Goal: Task Accomplishment & Management: Use online tool/utility

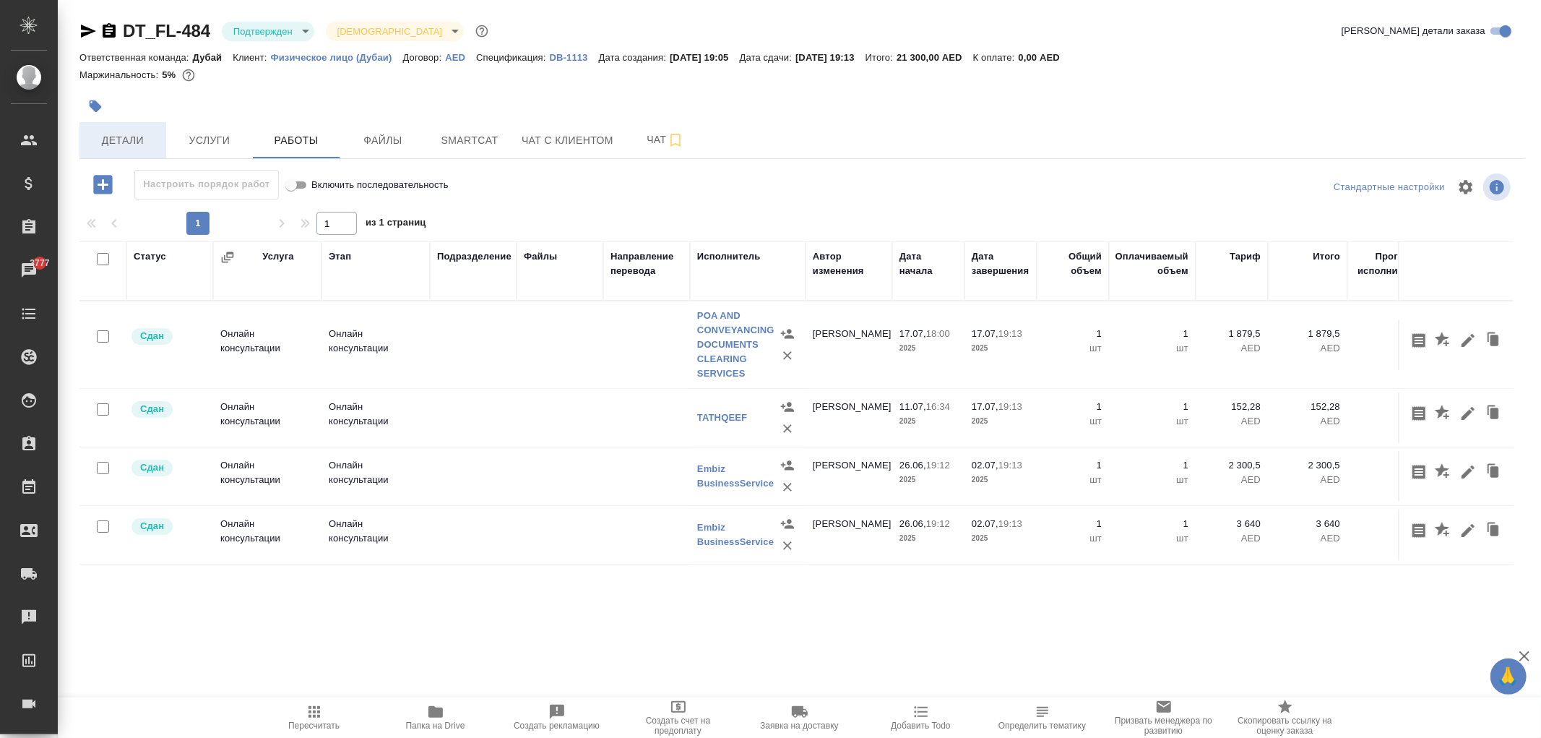
click at [82, 155] on button "Детали" at bounding box center [122, 140] width 87 height 36
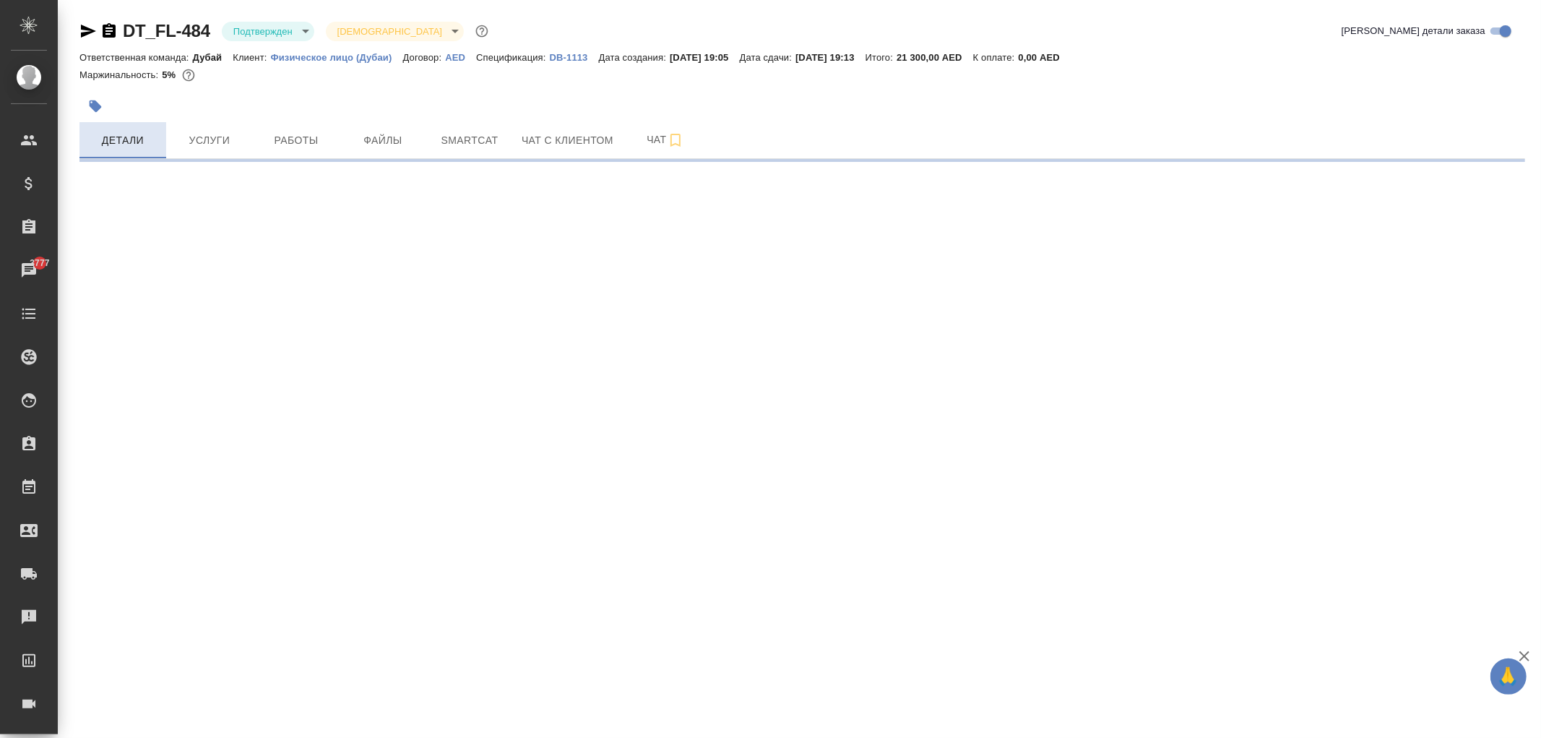
select select "RU"
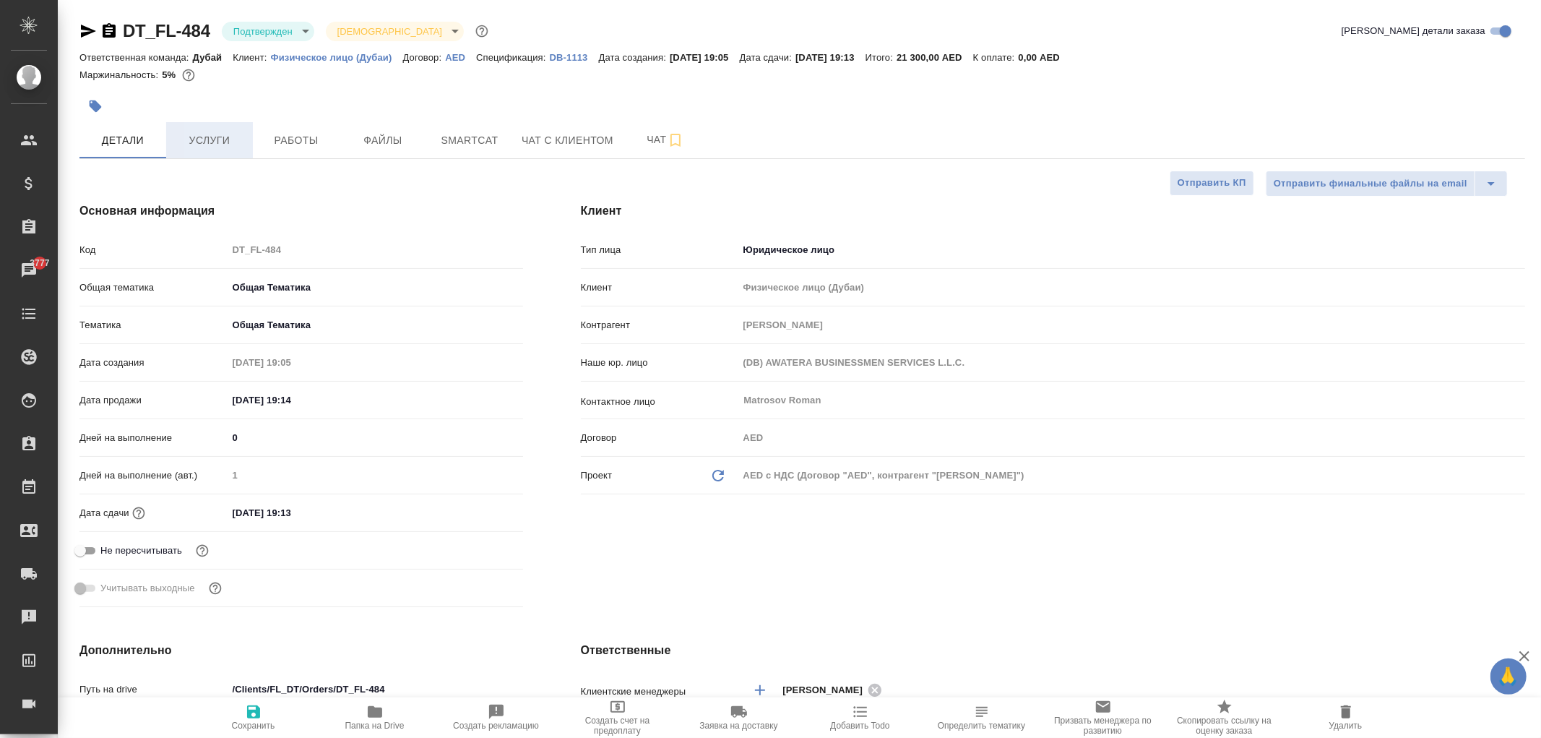
type textarea "x"
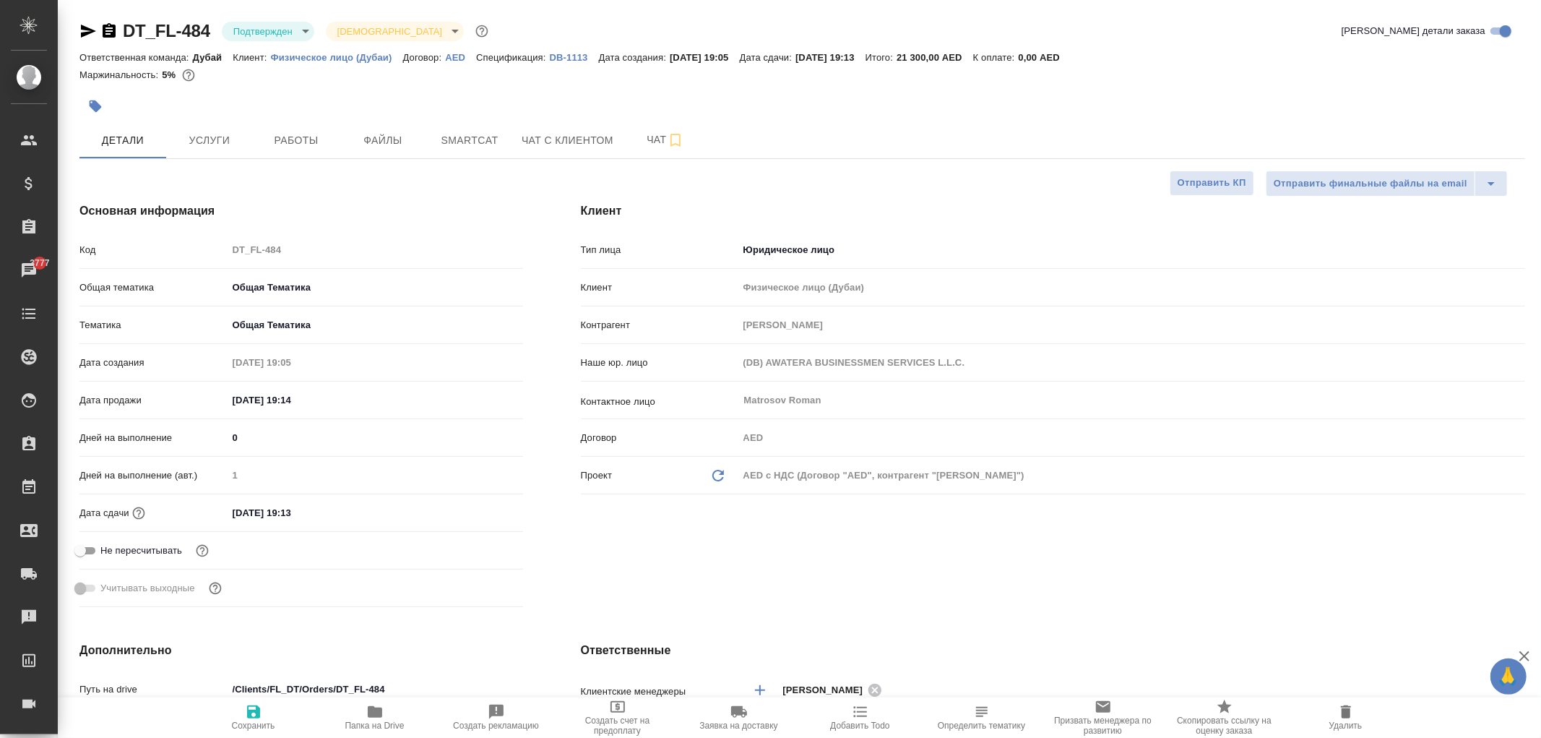
type textarea "x"
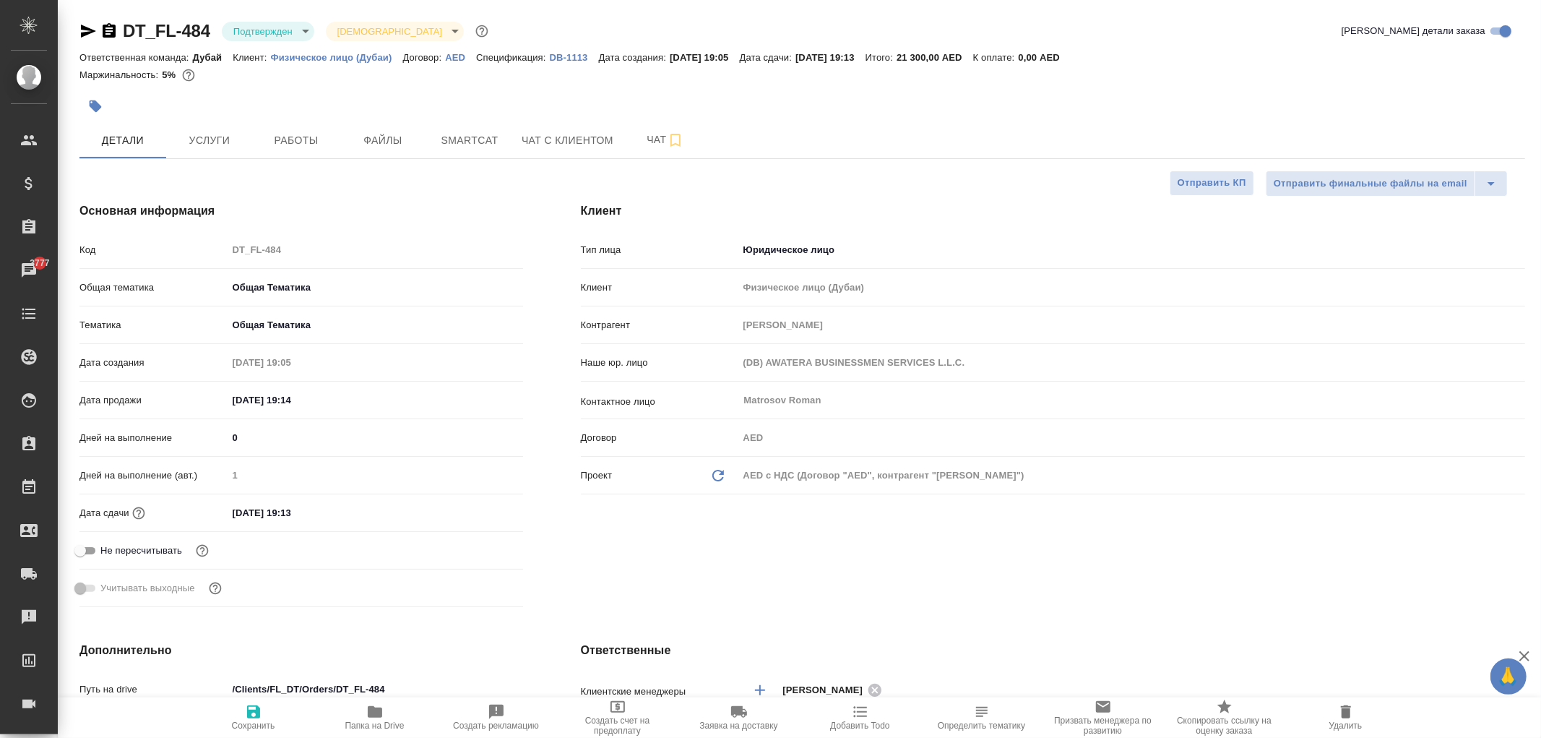
type textarea "x"
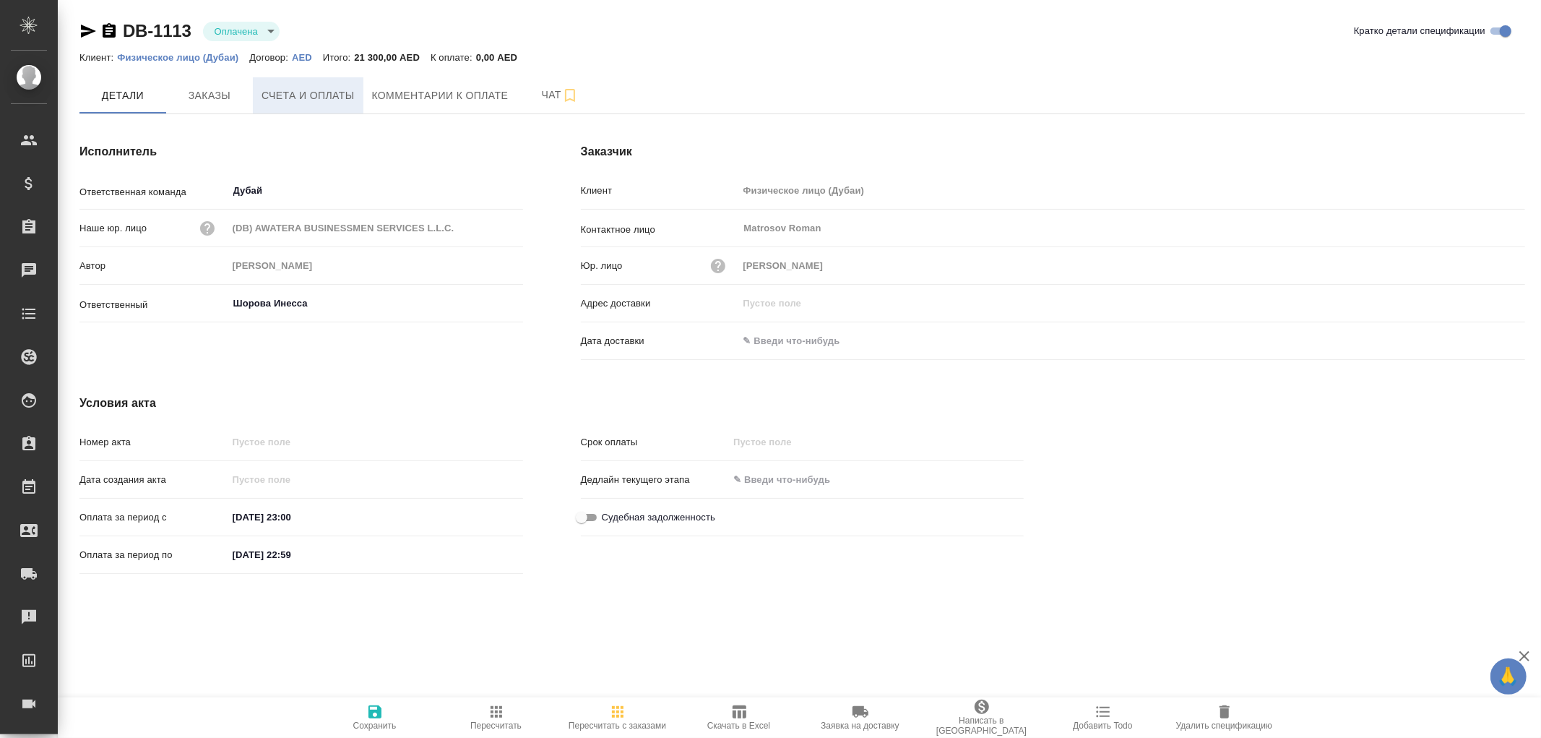
click at [326, 103] on span "Счета и оплаты" at bounding box center [308, 96] width 93 height 18
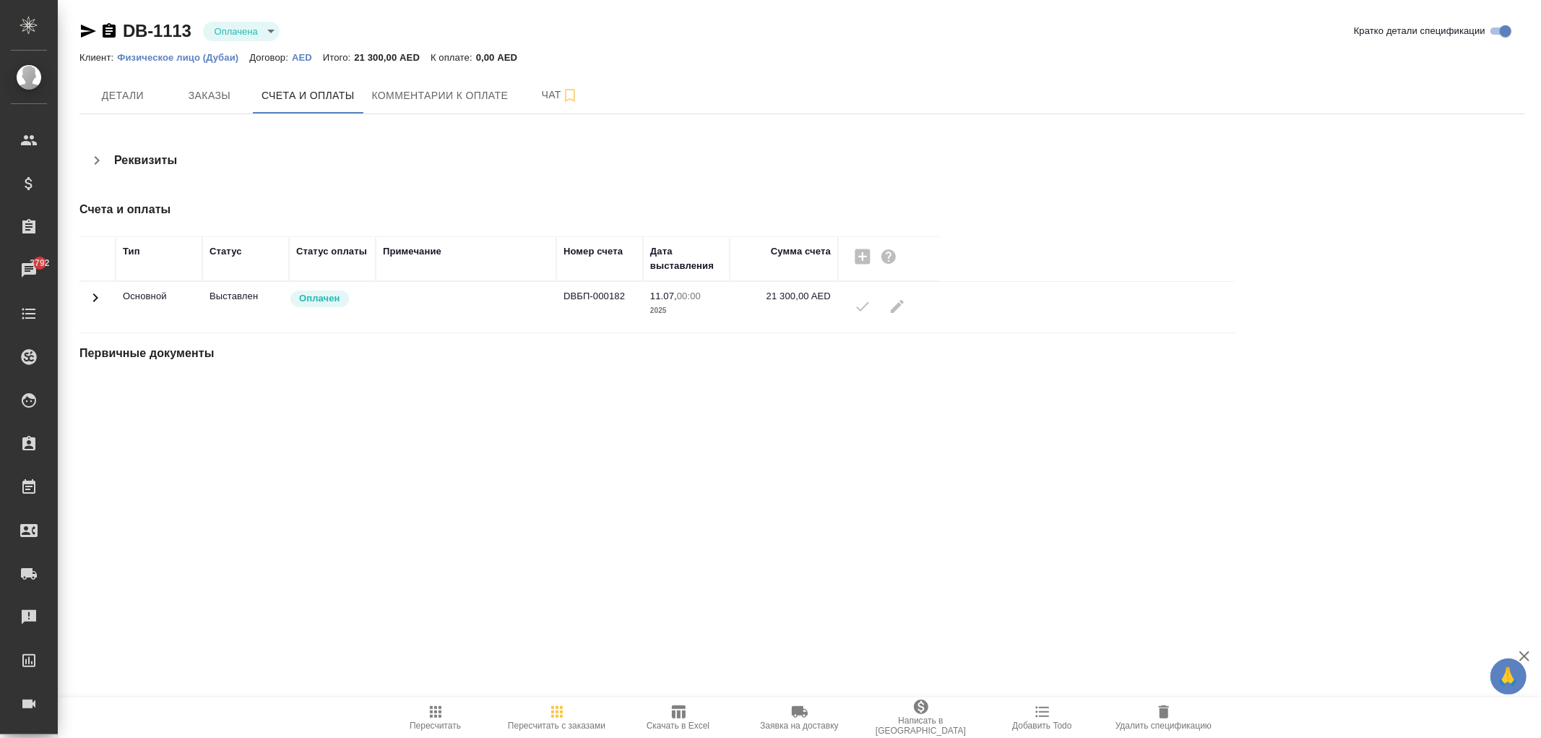
click at [97, 298] on icon at bounding box center [95, 297] width 5 height 9
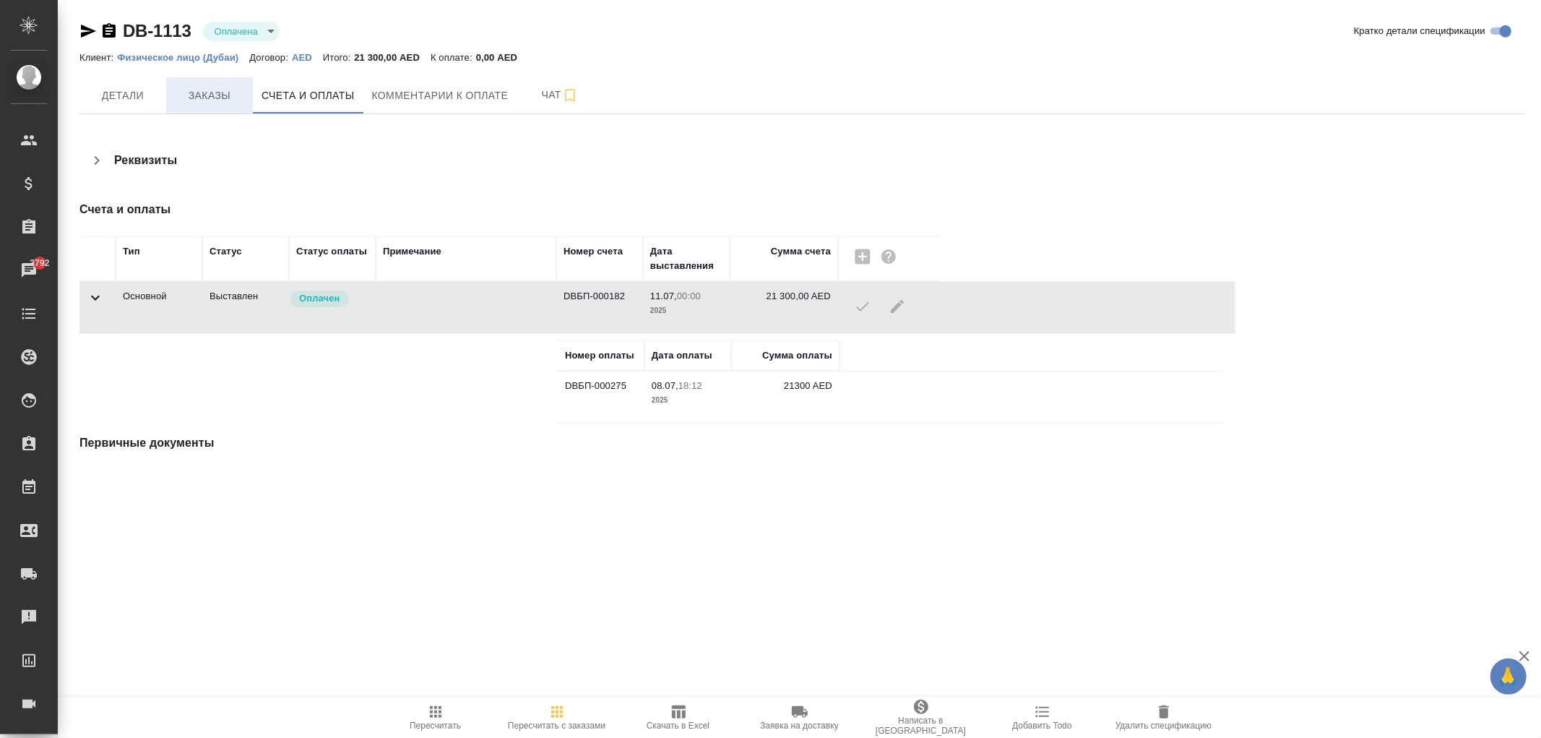
click at [203, 96] on span "Заказы" at bounding box center [209, 96] width 69 height 18
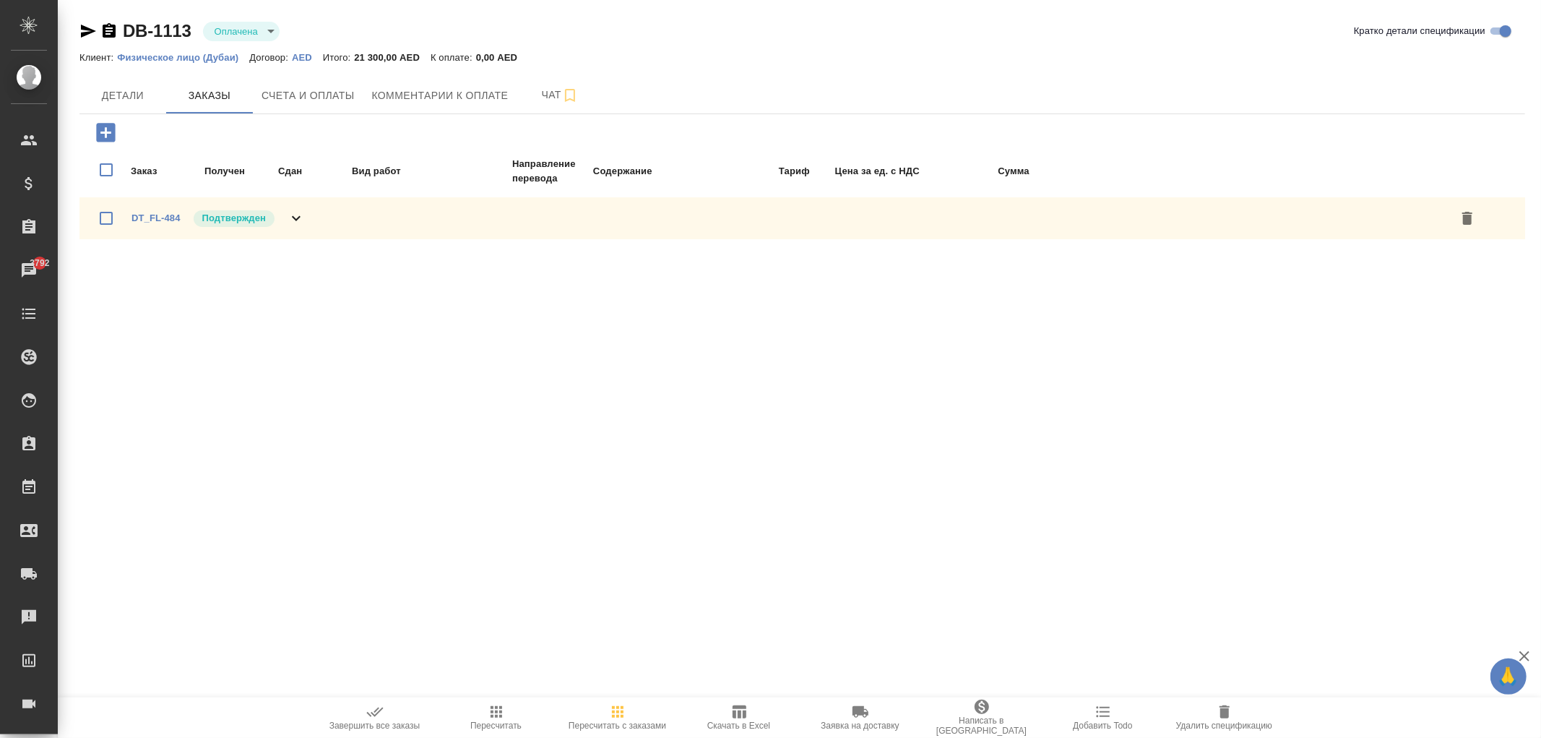
click at [293, 215] on icon at bounding box center [296, 218] width 17 height 17
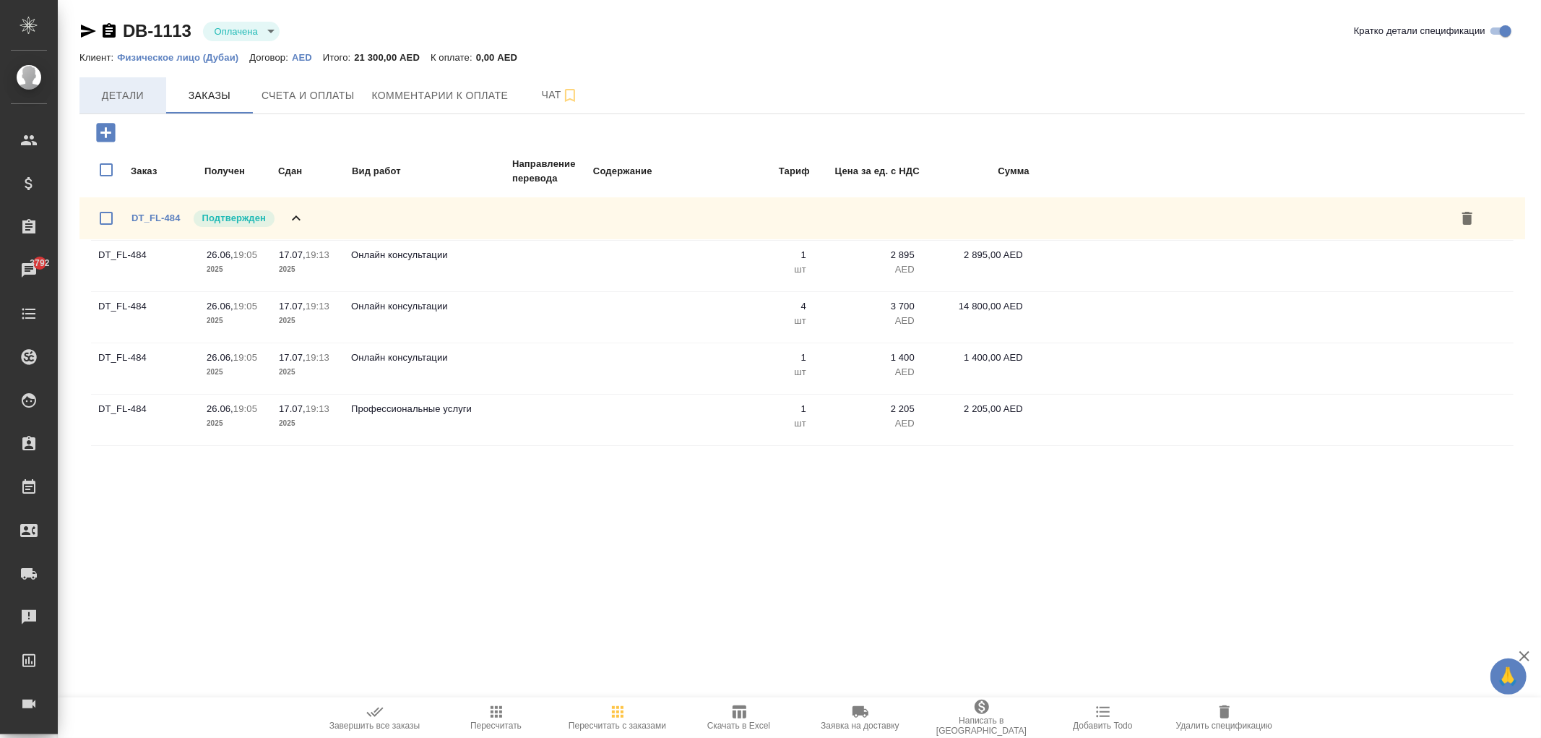
click at [124, 91] on span "Детали" at bounding box center [122, 96] width 69 height 18
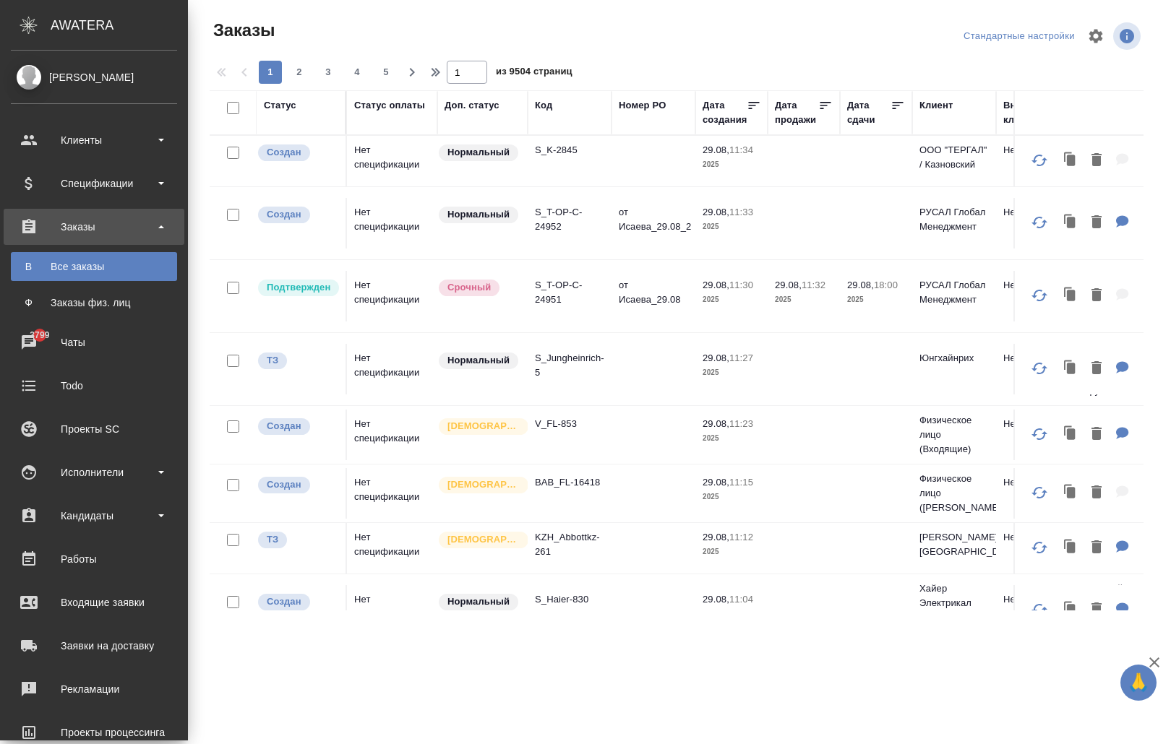
drag, startPoint x: 77, startPoint y: 427, endPoint x: 372, endPoint y: 305, distance: 319.1
click at [77, 426] on div "Проекты SC" at bounding box center [94, 429] width 166 height 22
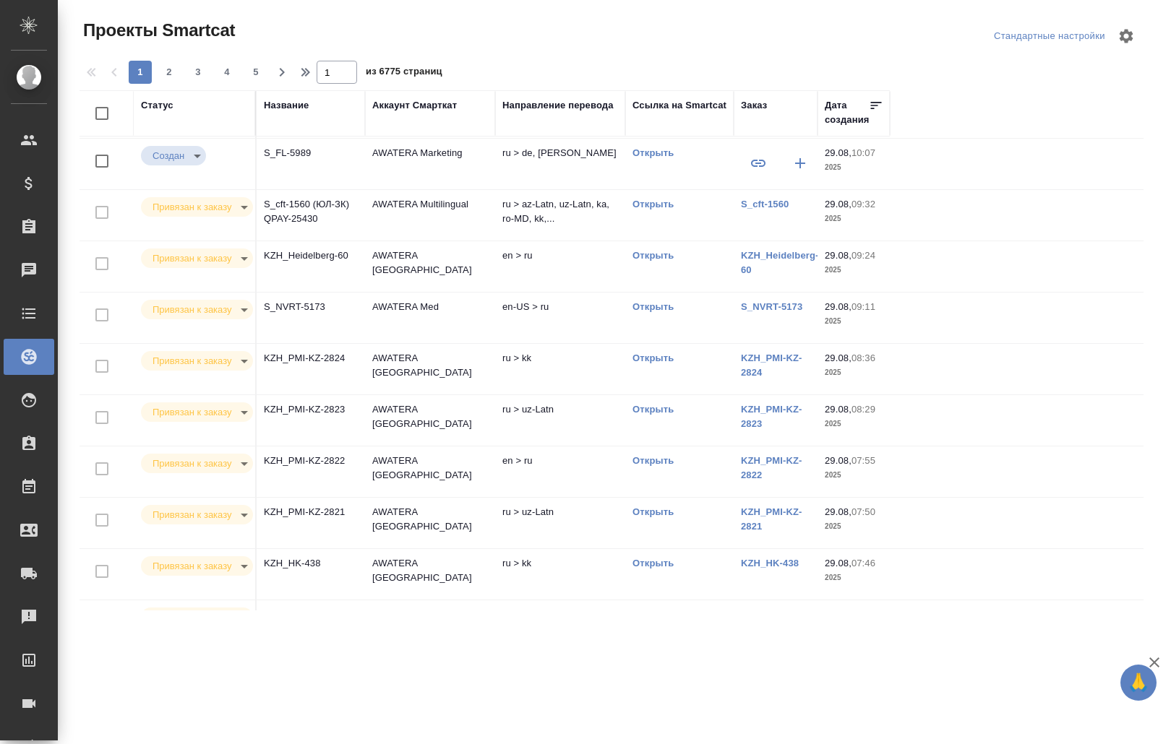
scroll to position [554, 0]
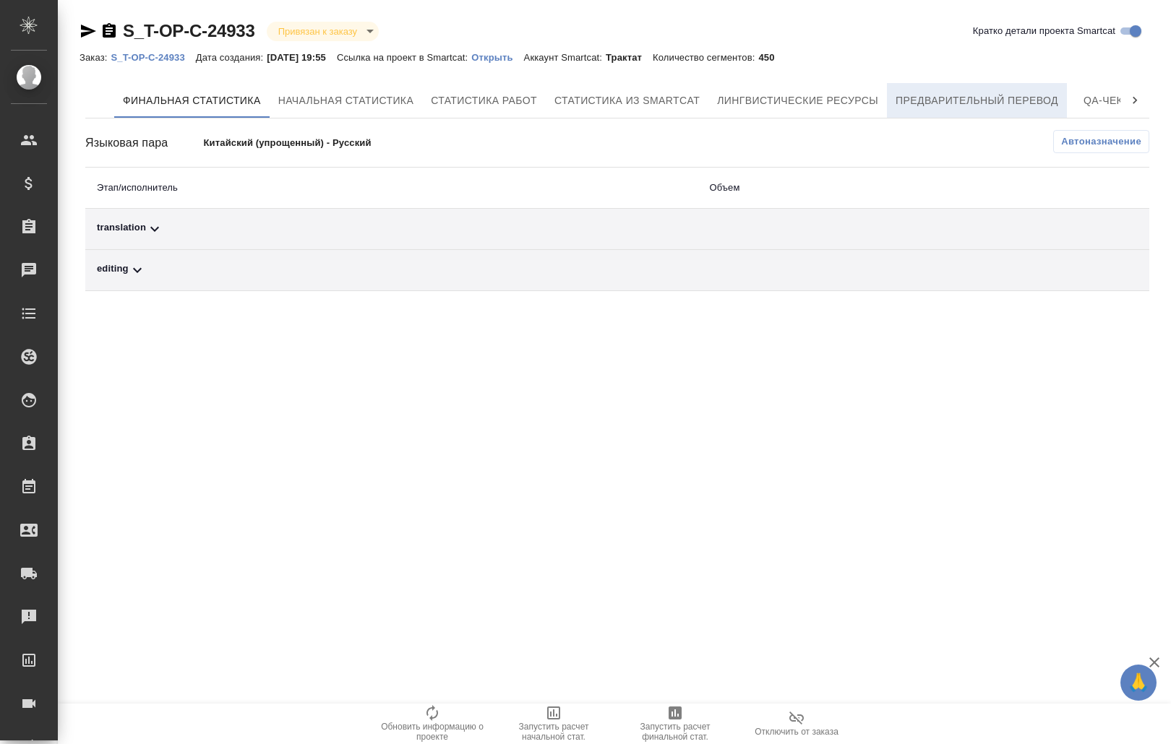
click at [956, 97] on span "Предварительный перевод" at bounding box center [976, 101] width 163 height 18
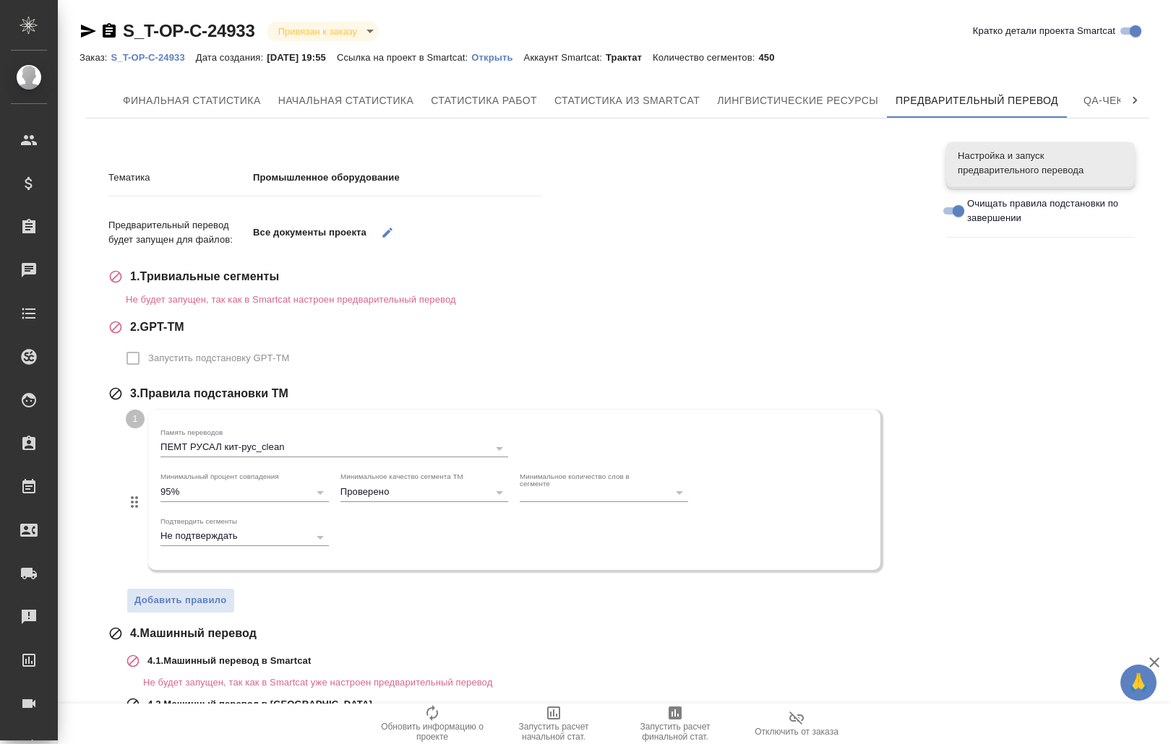
click at [1030, 155] on span "Настройка и запуск предварительного перевода" at bounding box center [1039, 163] width 165 height 29
click at [390, 233] on icon "button" at bounding box center [387, 232] width 13 height 13
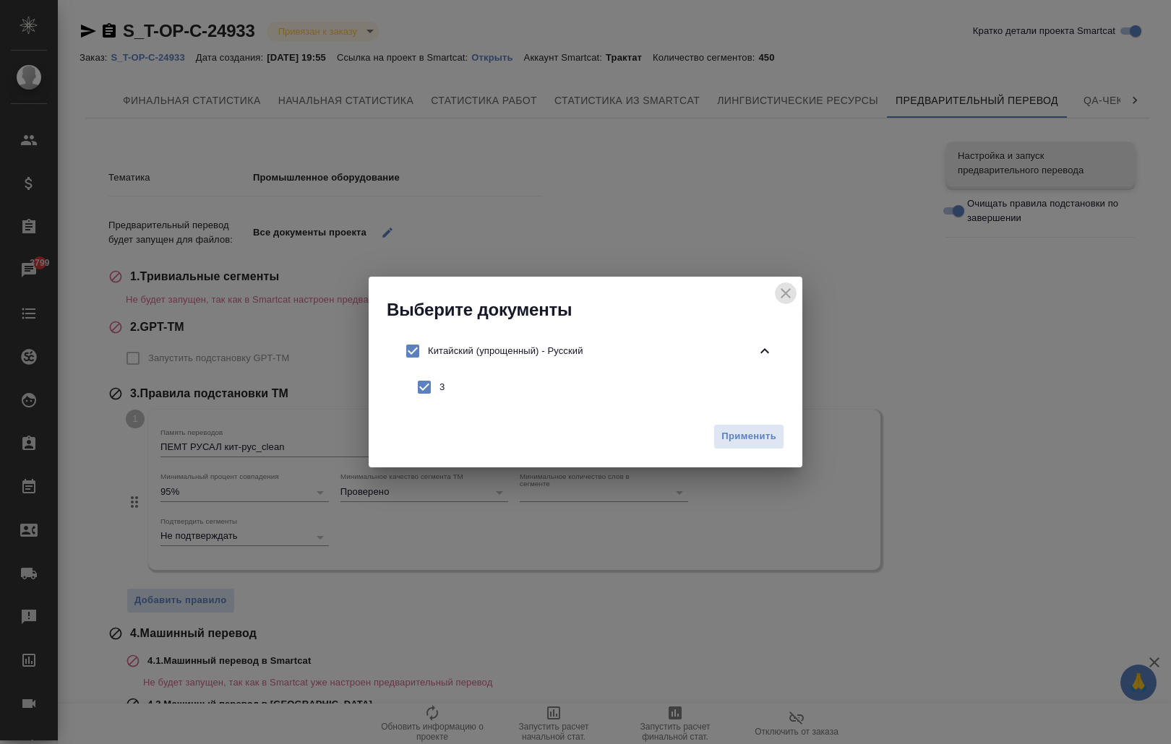
click at [784, 290] on icon "close" at bounding box center [785, 293] width 17 height 17
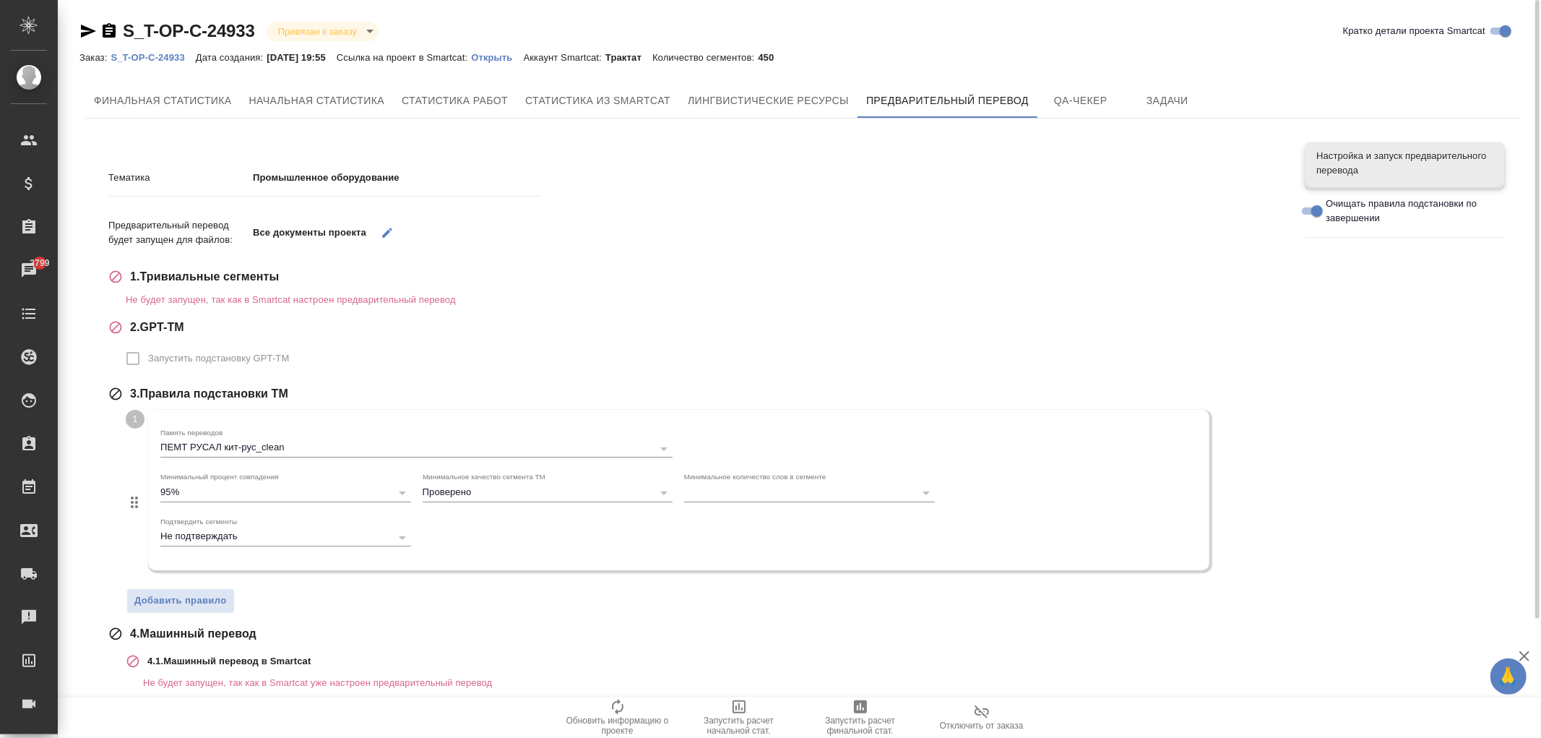
click at [126, 297] on p "Не будет запущен, так как в Smartcat настроен предварительный перевод" at bounding box center [705, 300] width 1158 height 14
drag, startPoint x: 126, startPoint y: 299, endPoint x: 455, endPoint y: 301, distance: 328.8
click at [455, 301] on p "Не будет запущен, так как в Smartcat настроен предварительный перевод" at bounding box center [705, 300] width 1158 height 14
click at [382, 228] on icon "button" at bounding box center [387, 232] width 13 height 13
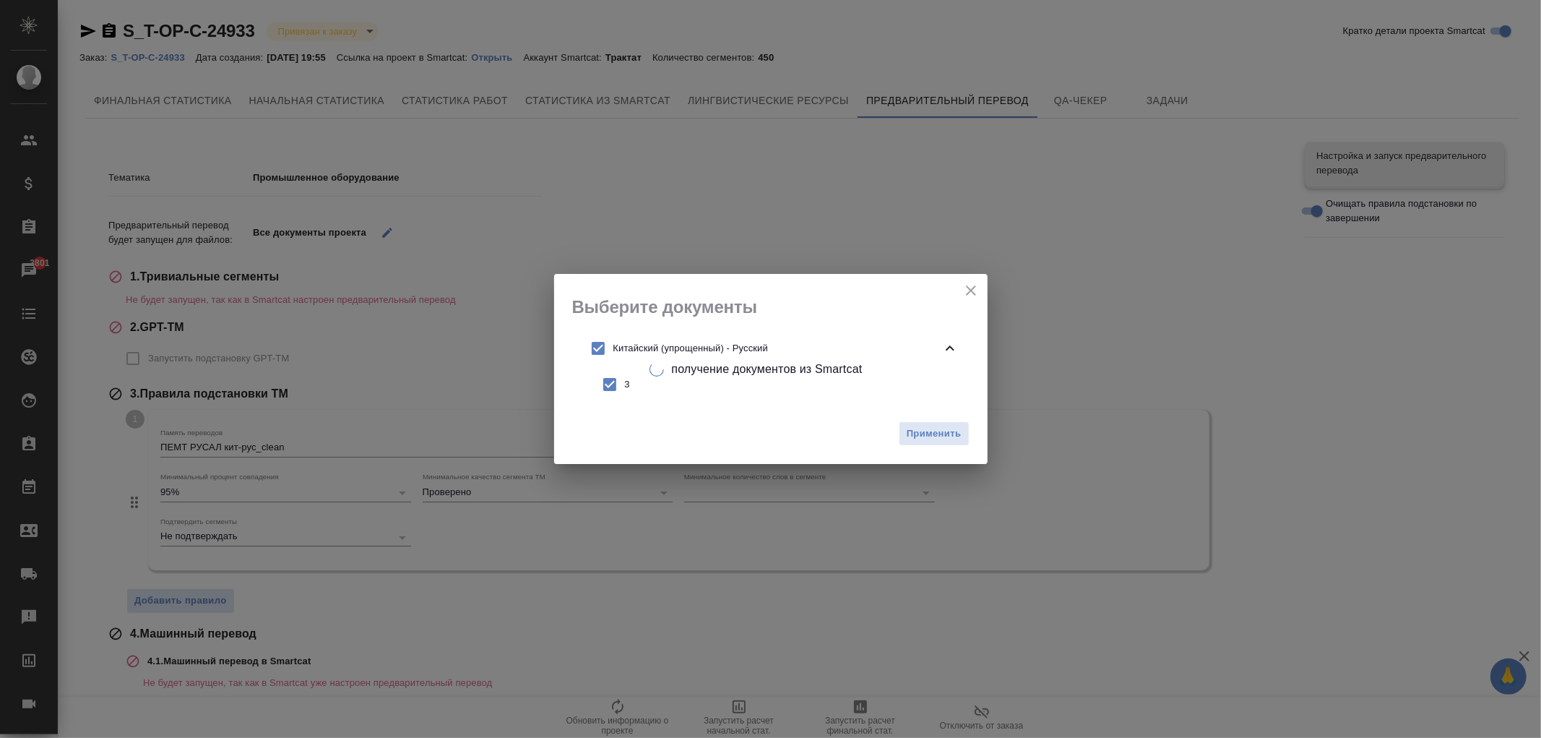
click at [574, 200] on div "Выберите документы получение документов из Smartcat Китайский (упрощенный) - Ру…" at bounding box center [770, 369] width 1541 height 738
click at [978, 287] on icon "close" at bounding box center [971, 290] width 17 height 17
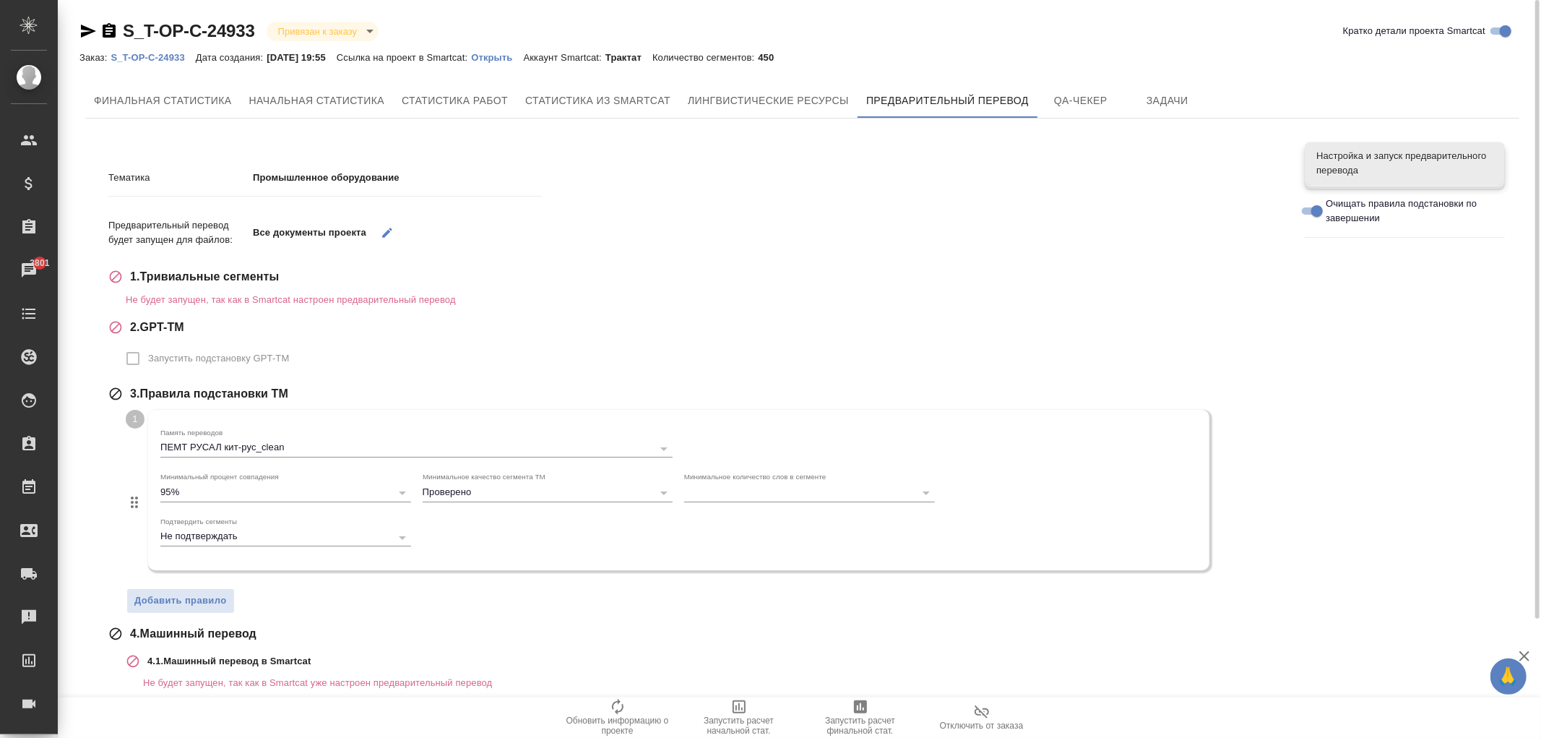
drag, startPoint x: 126, startPoint y: 275, endPoint x: 108, endPoint y: 275, distance: 17.4
click at [108, 275] on div "1 . Тривиальные сегменты" at bounding box center [695, 276] width 1175 height 17
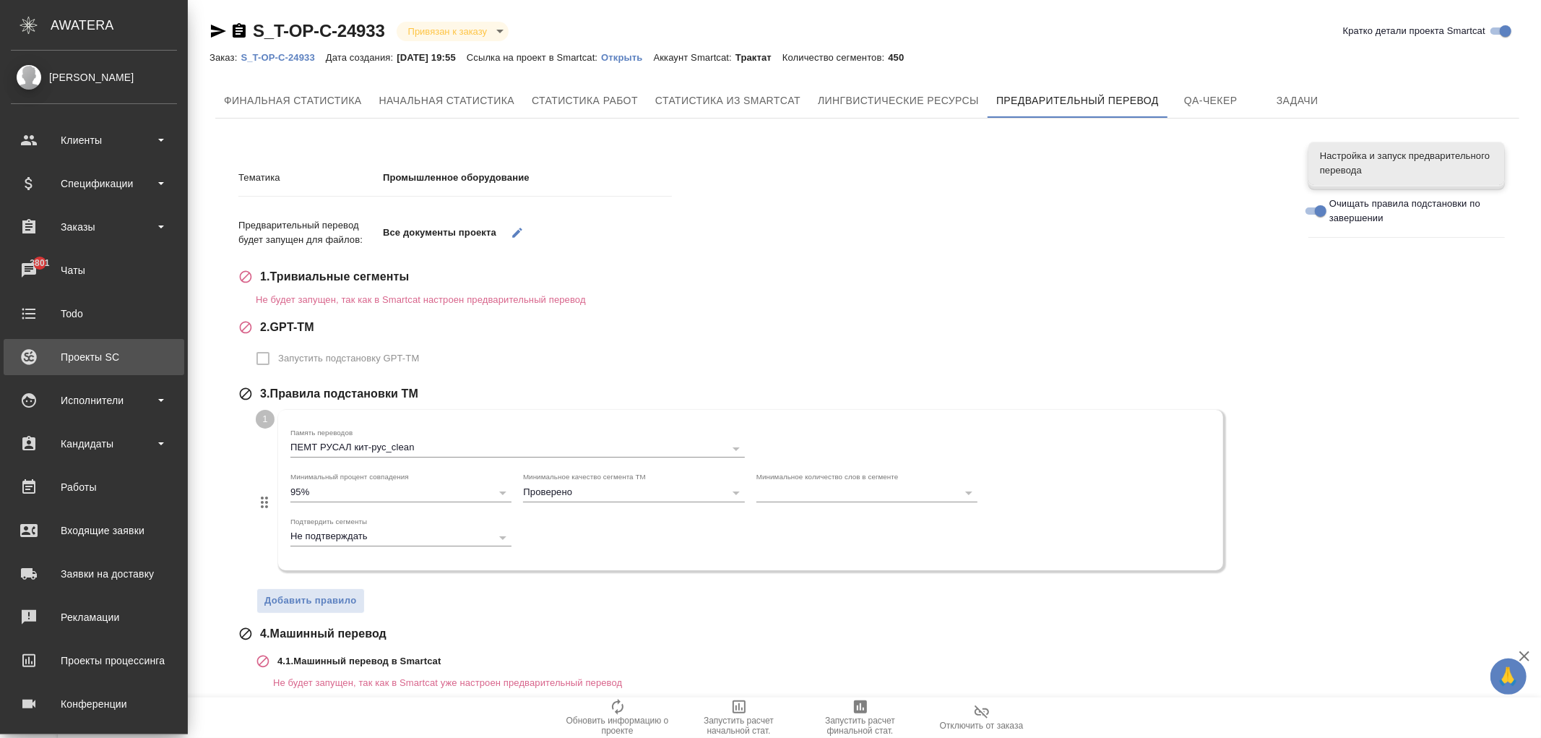
click at [87, 364] on div "Проекты SC" at bounding box center [94, 357] width 166 height 22
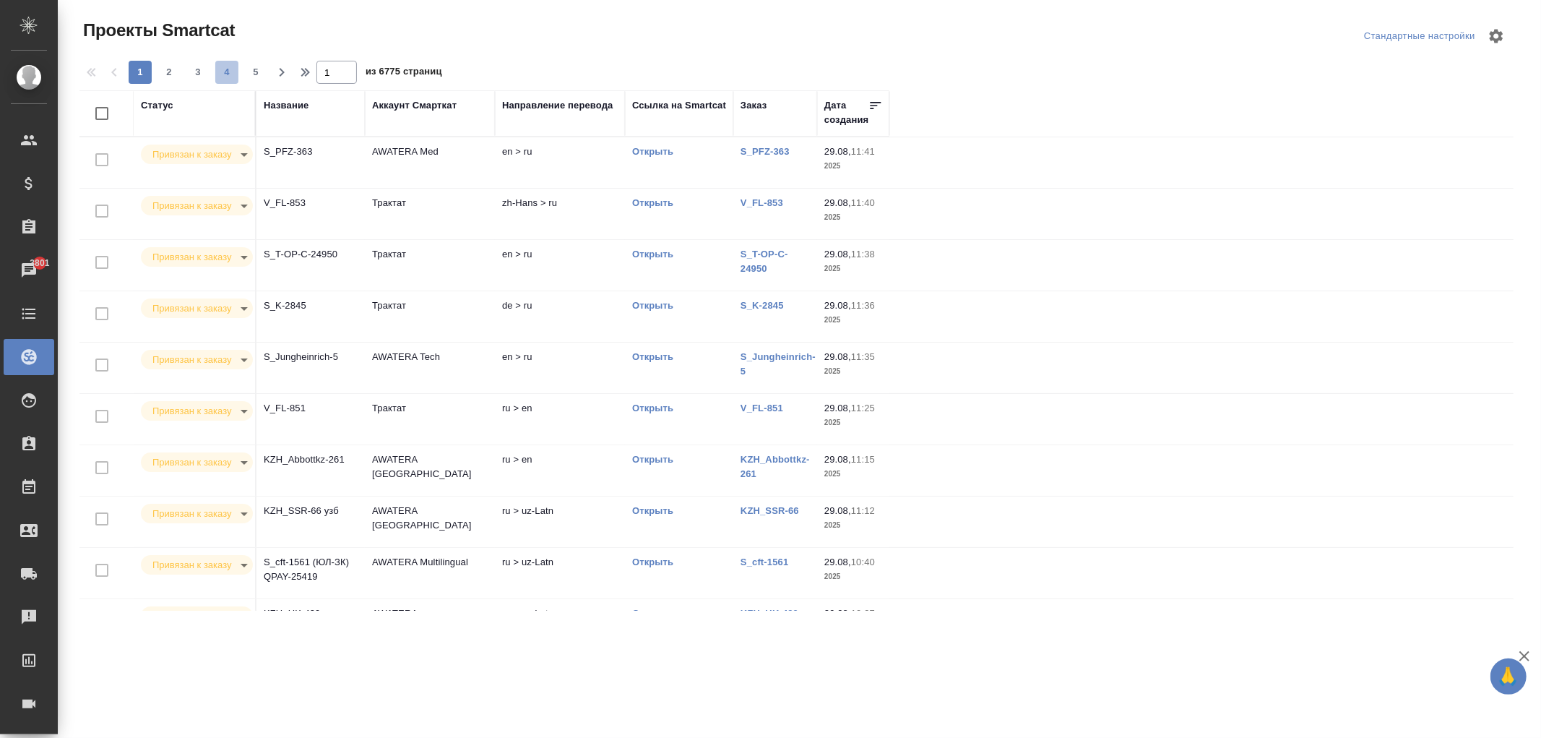
click at [230, 75] on span "4" at bounding box center [226, 72] width 23 height 14
type input "4"
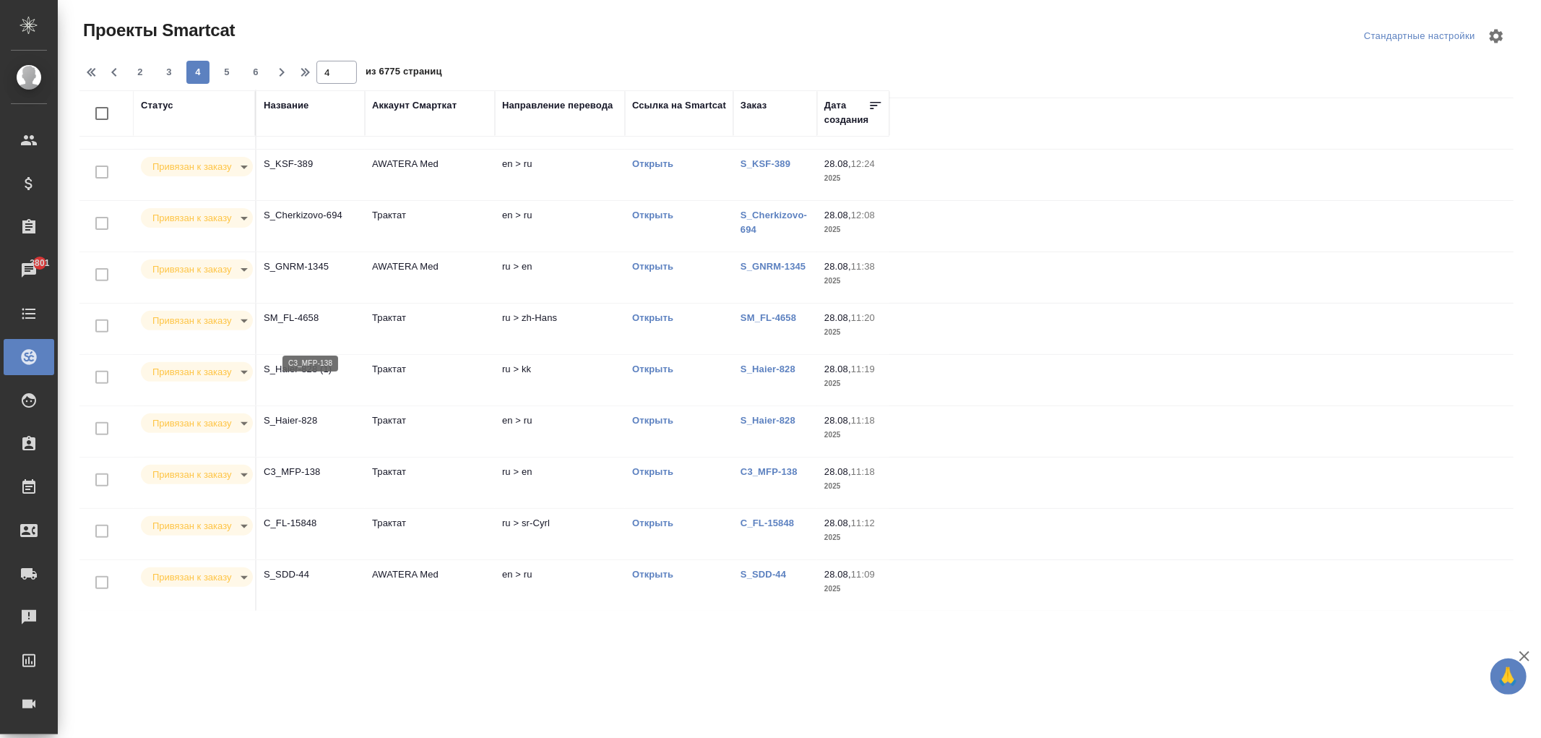
scroll to position [554, 0]
click at [287, 419] on p "S_SDD-44" at bounding box center [311, 420] width 94 height 14
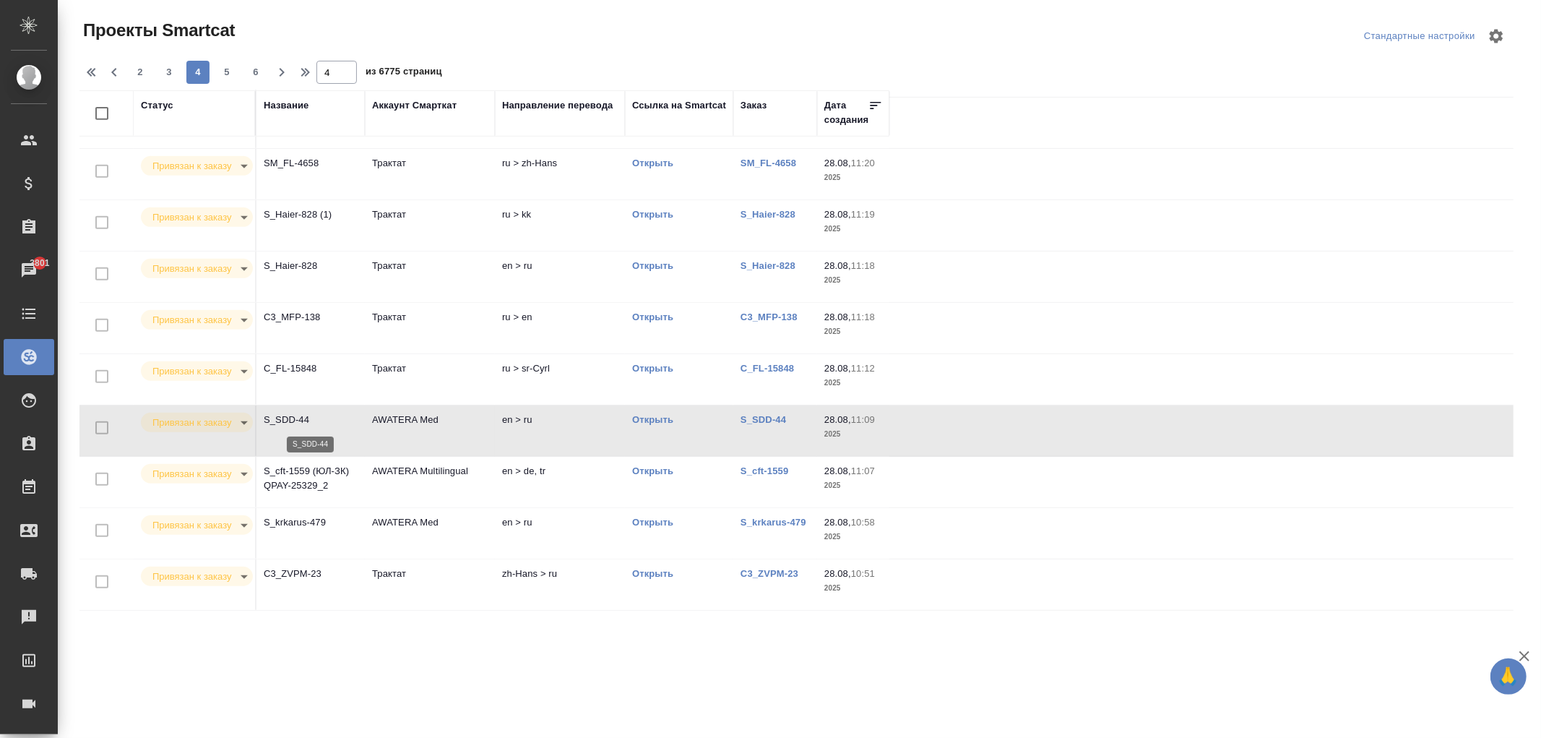
click at [287, 419] on p "S_SDD-44" at bounding box center [311, 420] width 94 height 14
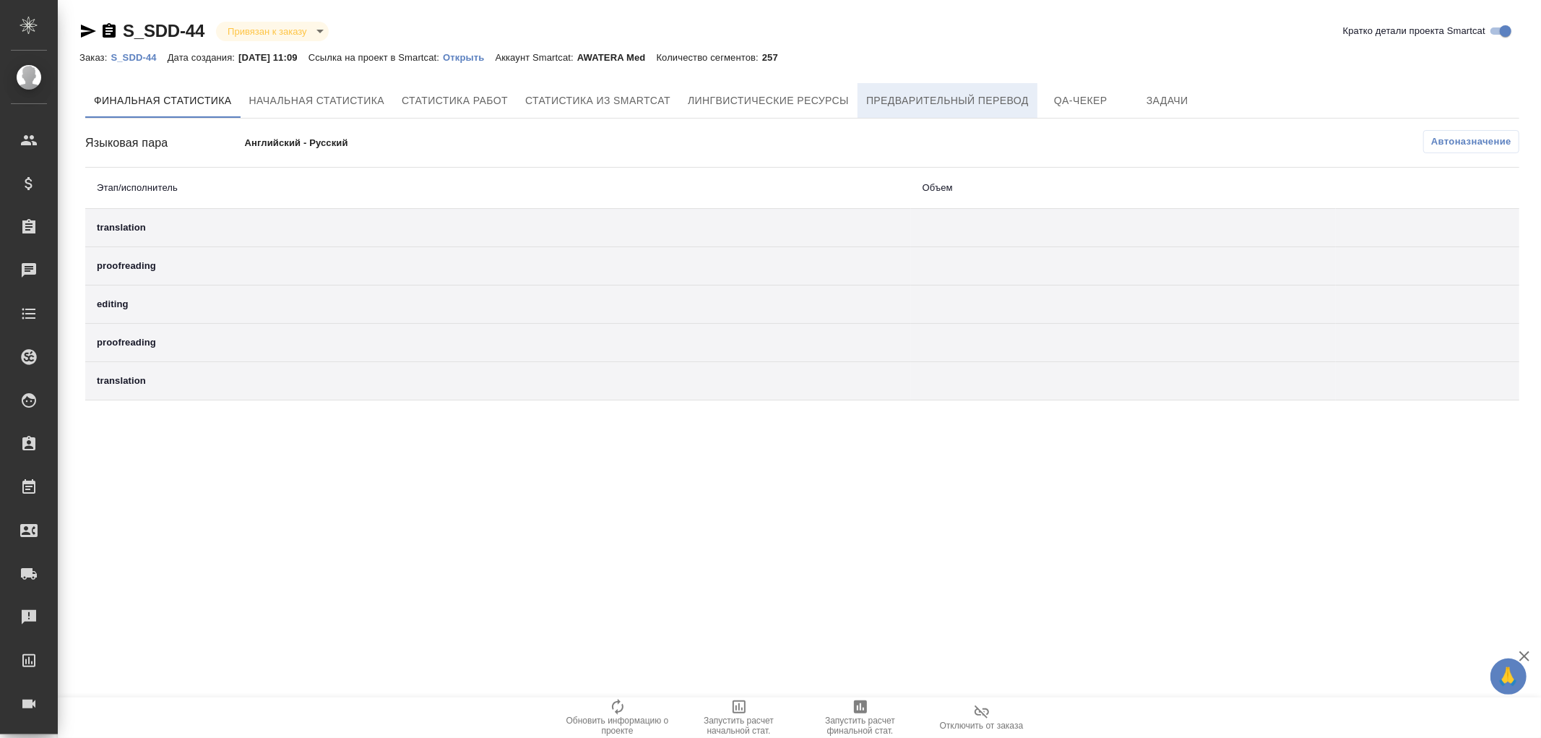
click at [927, 96] on span "Предварительный перевод" at bounding box center [947, 101] width 163 height 18
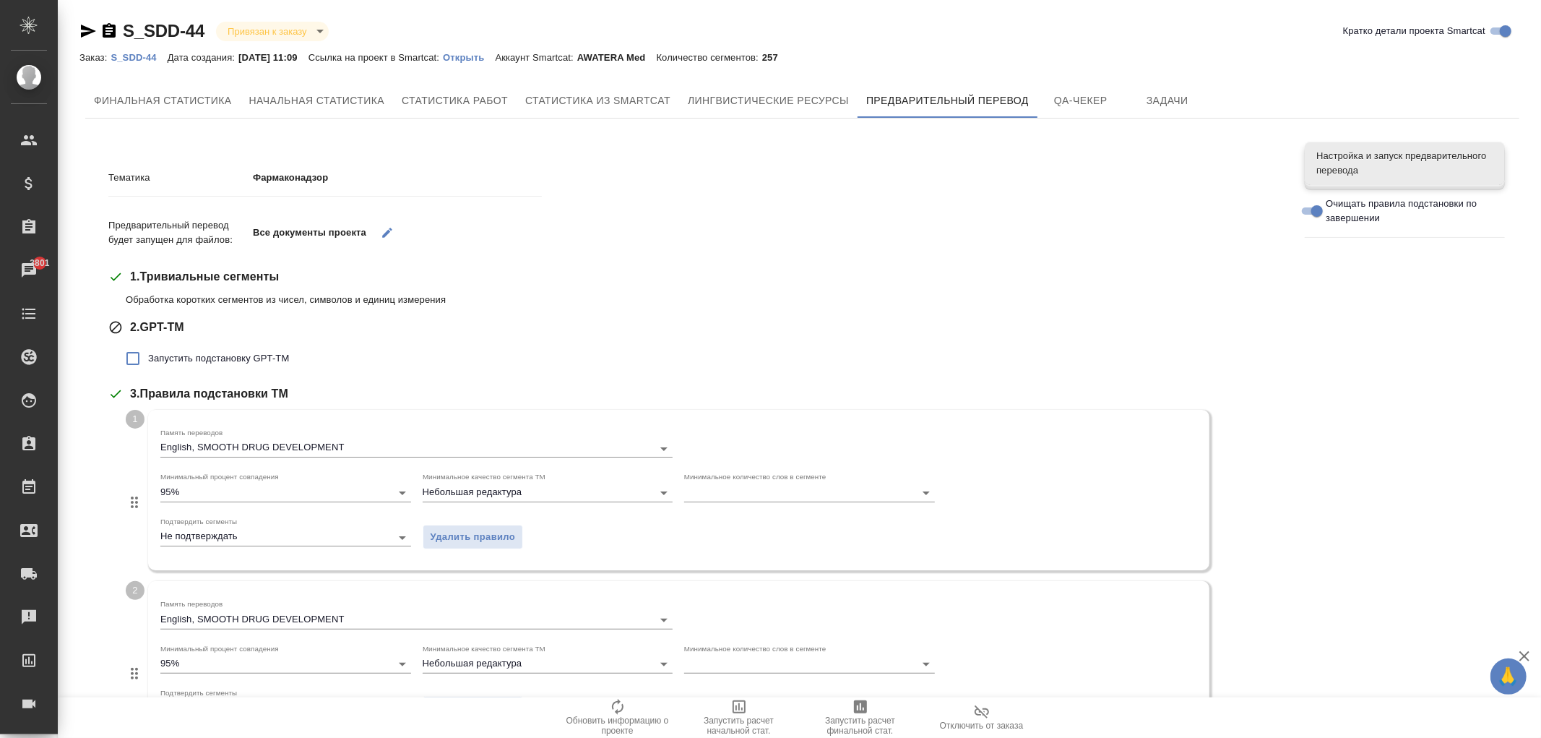
click at [372, 127] on div "Финальная статистика Начальная статистика Статистика работ Статистика из Smartc…" at bounding box center [802, 563] width 1434 height 960
click at [1320, 166] on span "Настройка и запуск предварительного перевода" at bounding box center [1405, 163] width 177 height 29
click at [1413, 167] on span "Настройка и запуск предварительного перевода" at bounding box center [1405, 163] width 177 height 29
click at [1352, 155] on span "Настройка и запуск предварительного перевода" at bounding box center [1405, 163] width 177 height 29
click at [389, 229] on icon "button" at bounding box center [387, 232] width 13 height 13
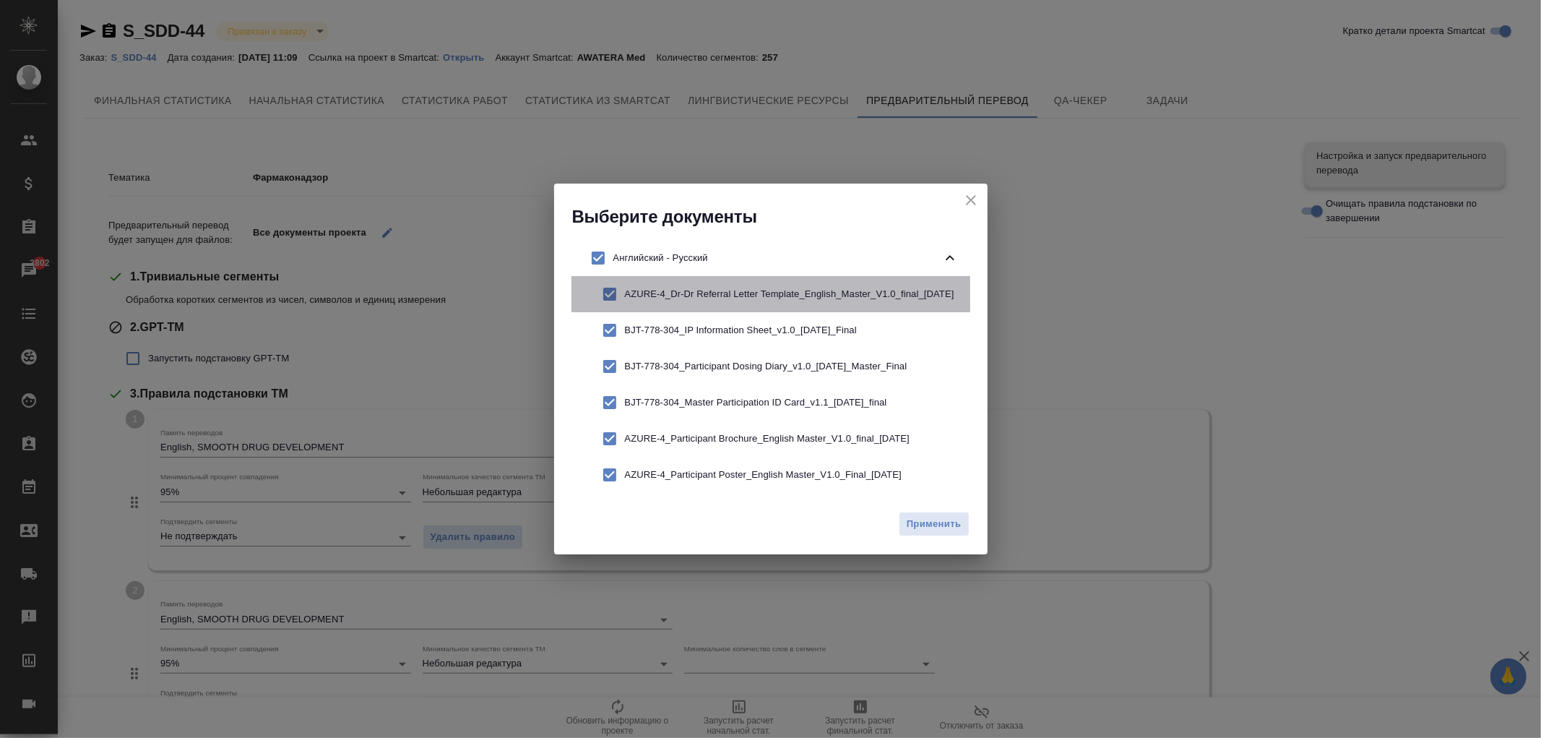
click at [647, 293] on p "AZURE-4_Dr-Dr Referral Letter Template_English_Master_V1.0_final_[DATE]" at bounding box center [792, 294] width 334 height 14
checkbox input "false"
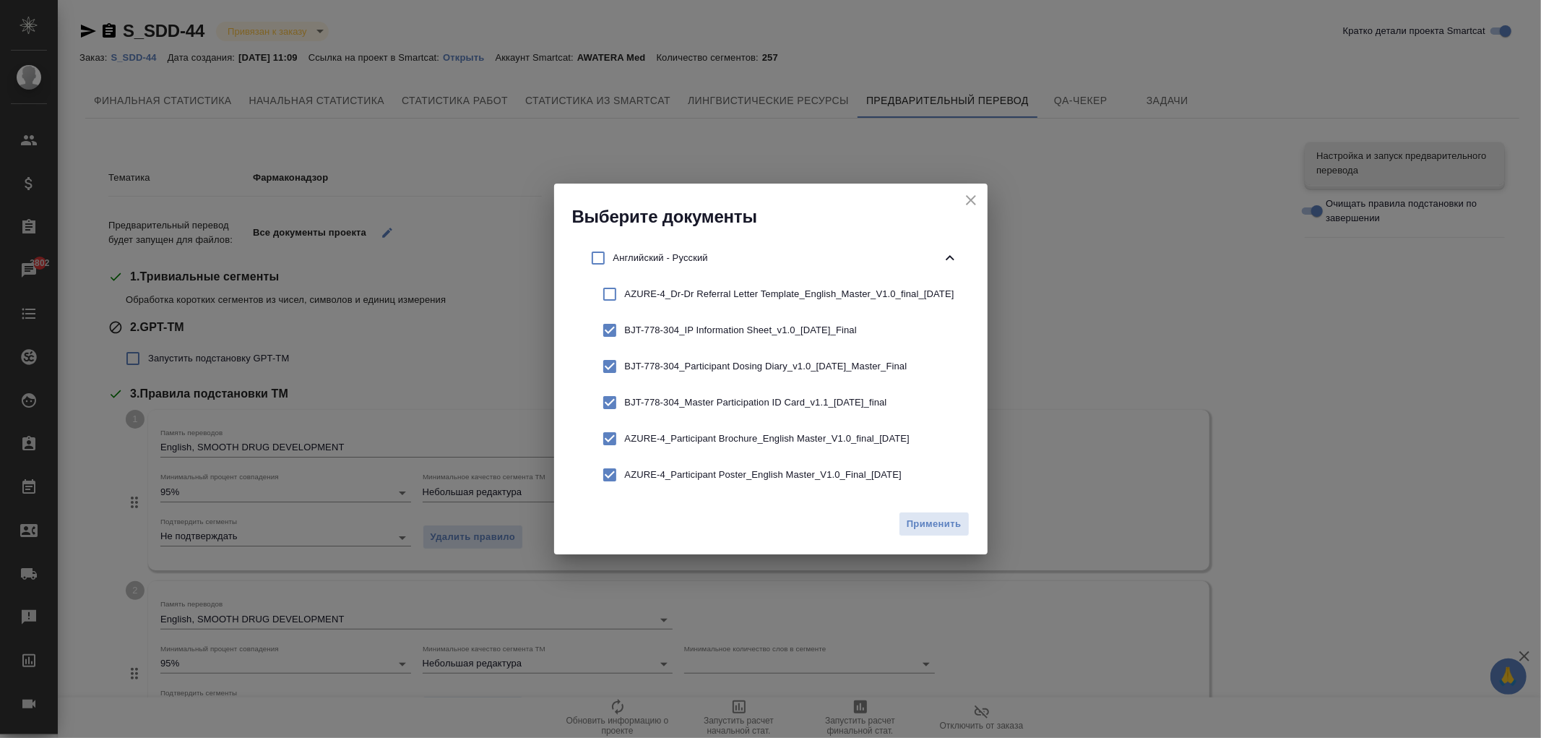
click at [655, 323] on div "BJT-778-304_IP Information Sheet_v1.0_[DATE]_Final" at bounding box center [771, 330] width 399 height 36
checkbox input "false"
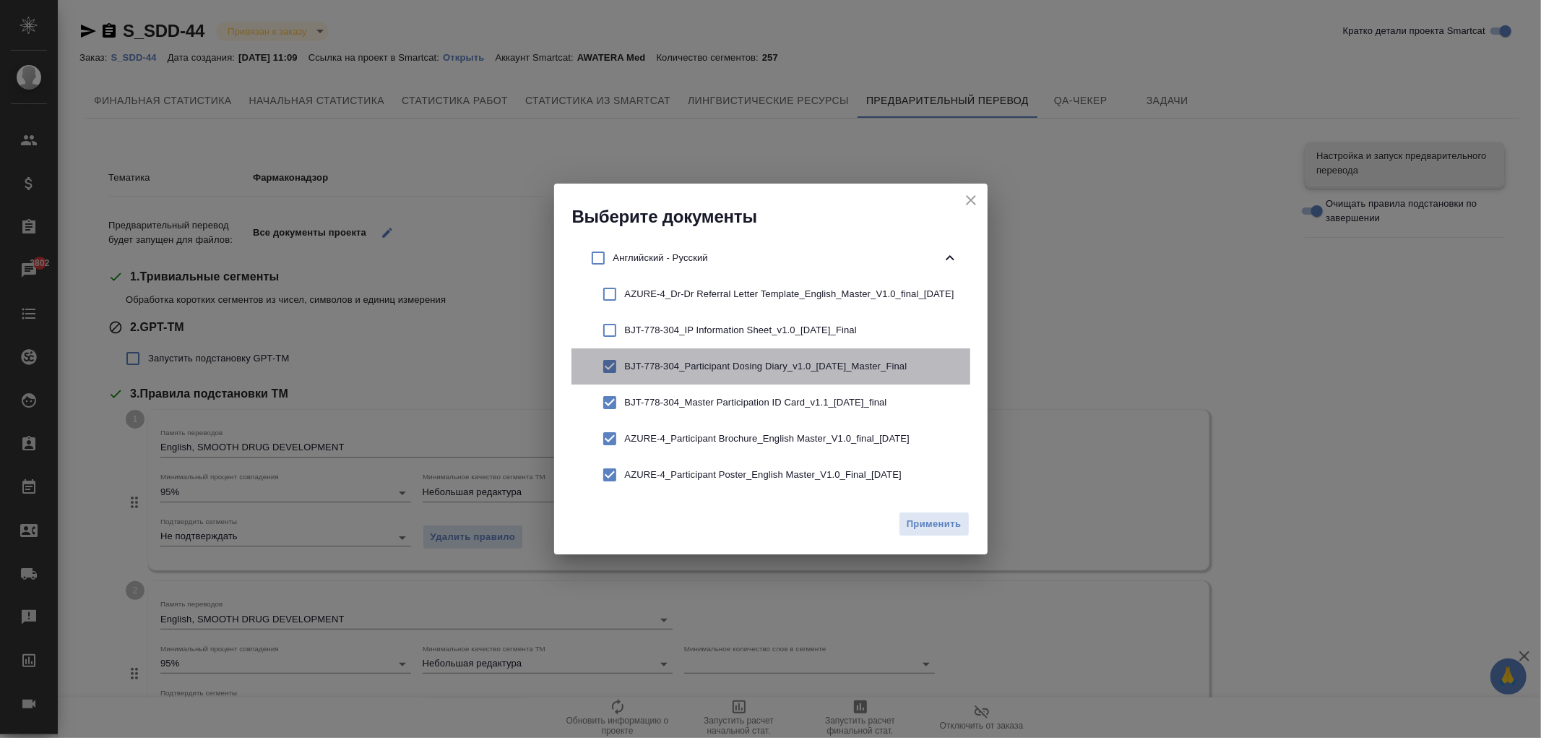
drag, startPoint x: 666, startPoint y: 367, endPoint x: 681, endPoint y: 400, distance: 35.6
click at [666, 367] on p "BJT-778-304_Participant Dosing Diary_v1.0_20Aug2025_Master_Final" at bounding box center [792, 366] width 334 height 14
checkbox input "false"
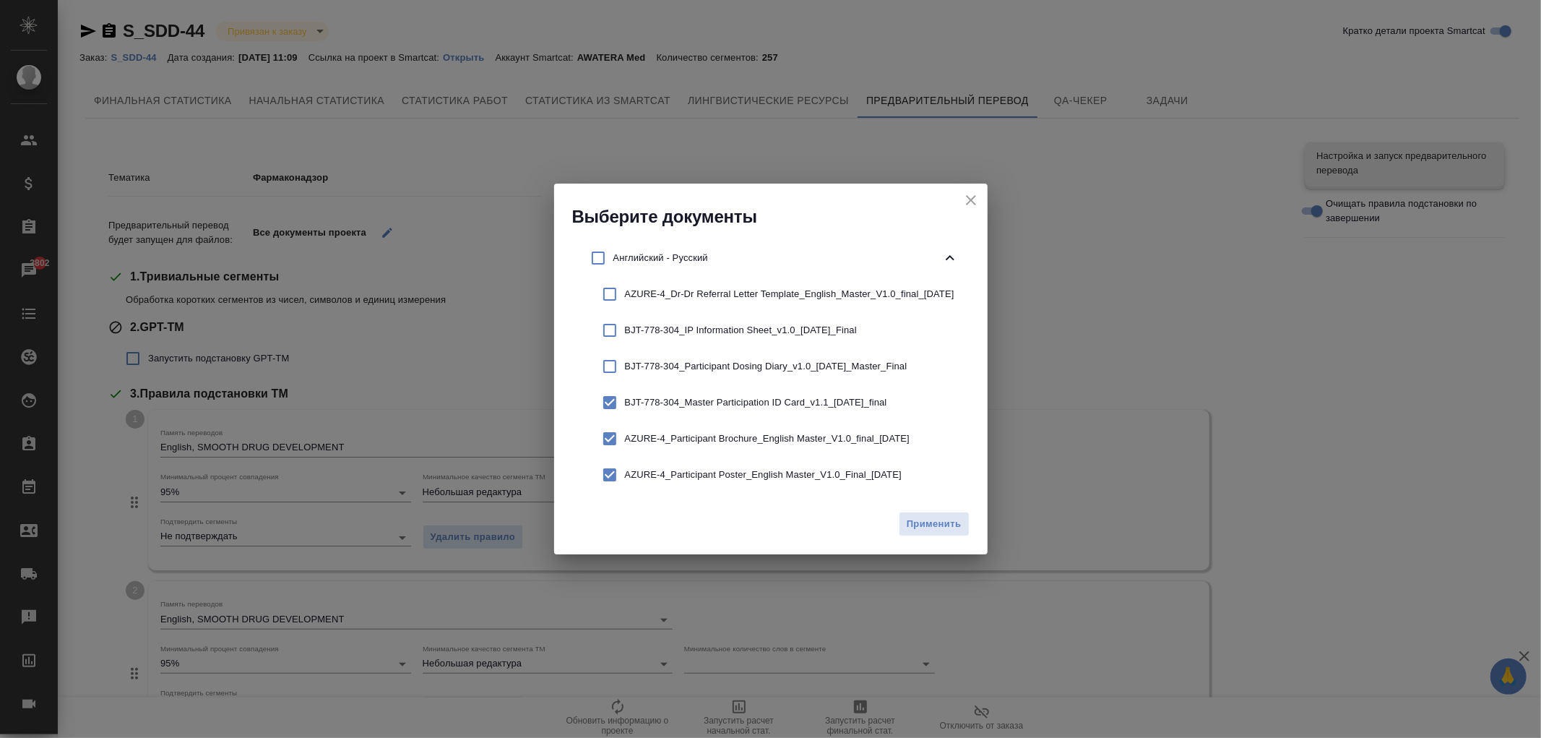
click at [970, 198] on icon "close" at bounding box center [971, 200] width 10 height 10
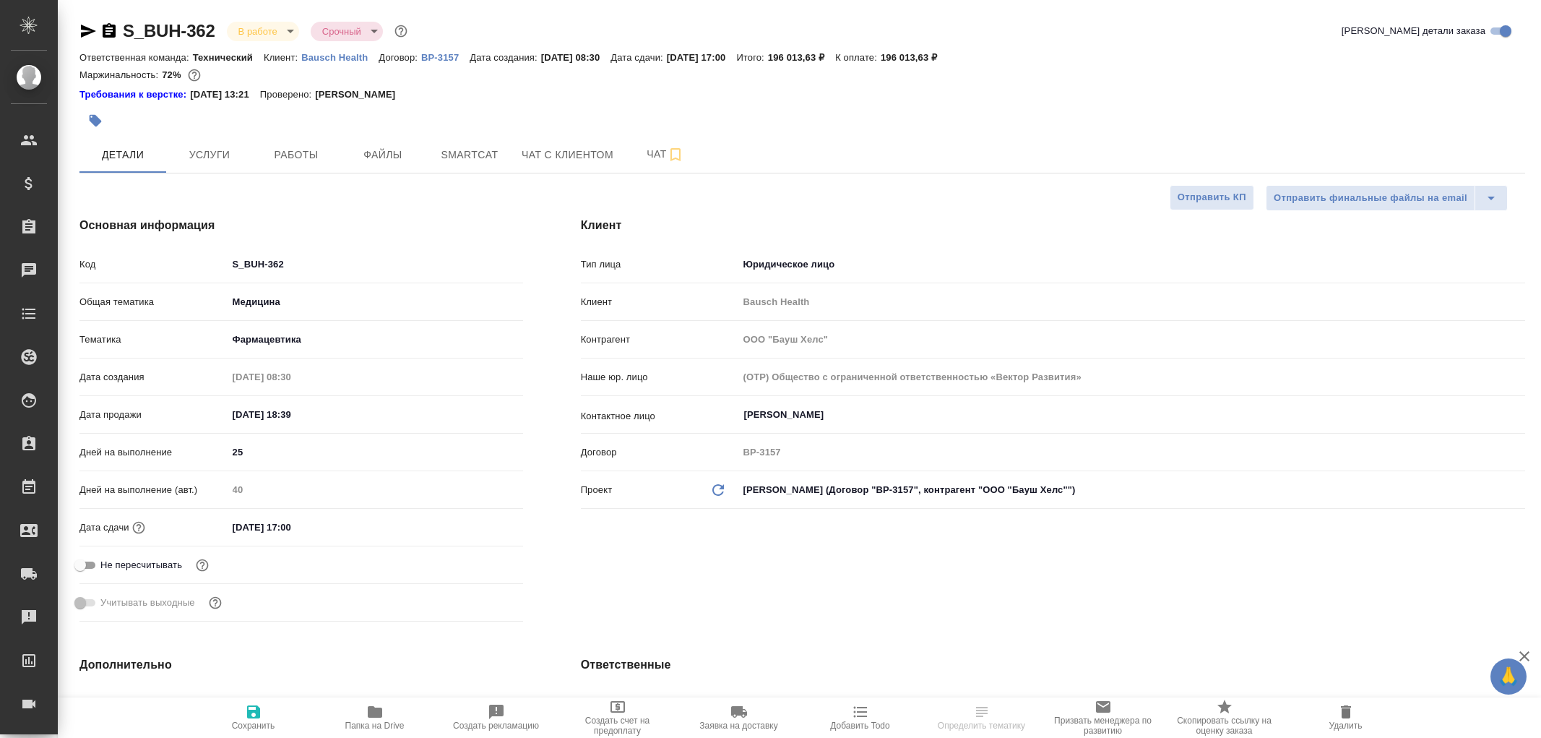
select select "RU"
click at [490, 153] on span "Smartcat" at bounding box center [469, 155] width 69 height 18
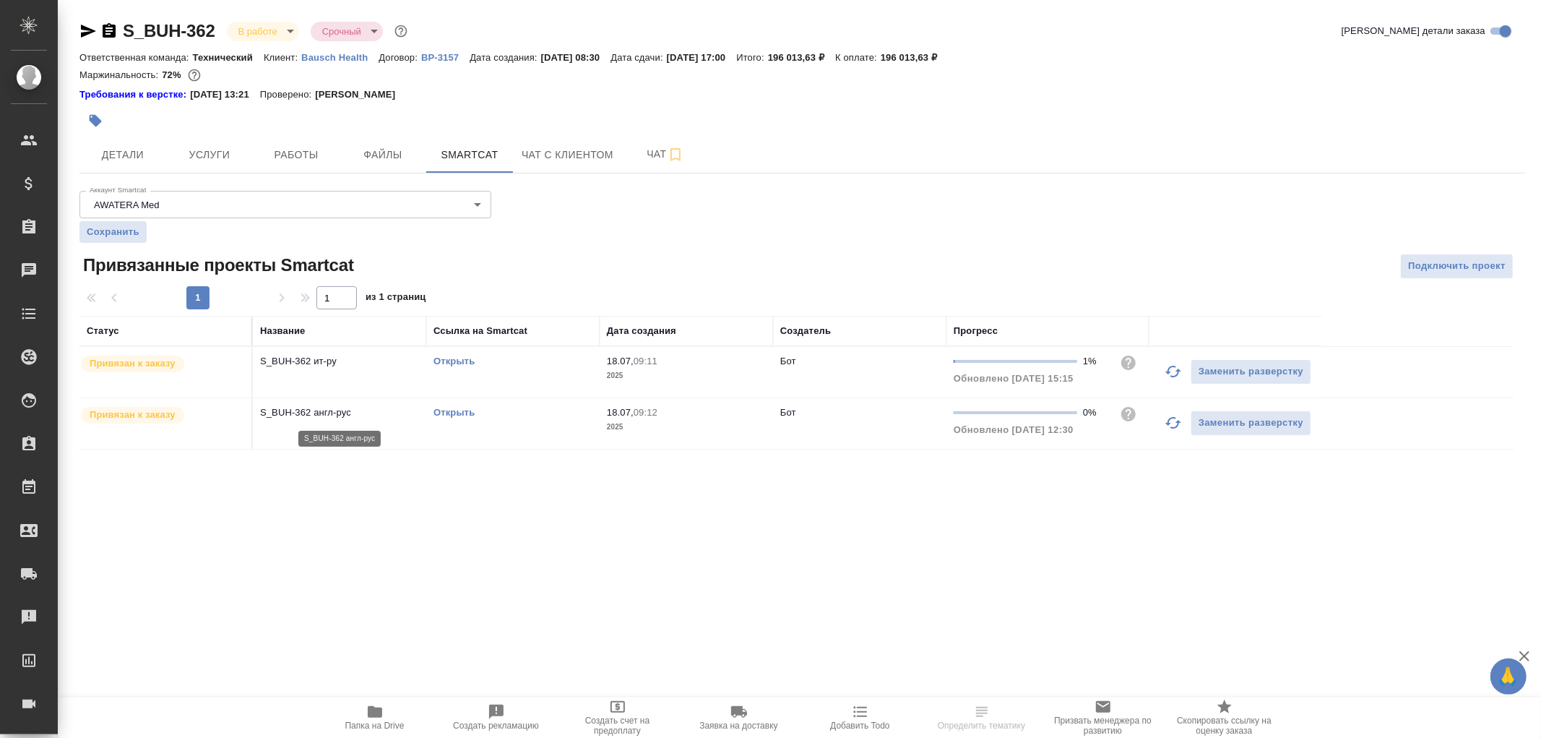
click at [371, 413] on p "S_BUH-362 англ-рус" at bounding box center [339, 412] width 159 height 14
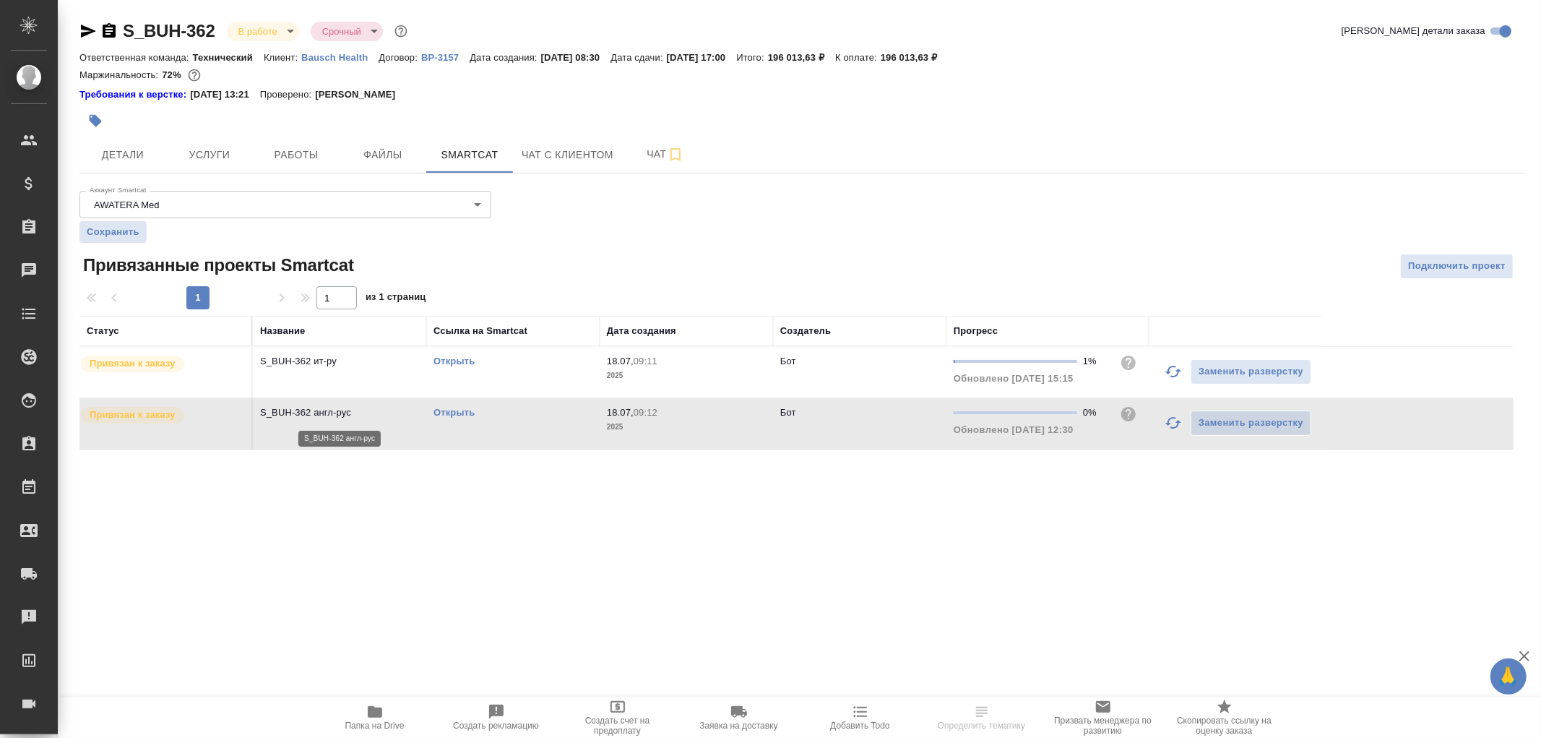
click at [371, 413] on p "S_BUH-362 англ-рус" at bounding box center [339, 412] width 159 height 14
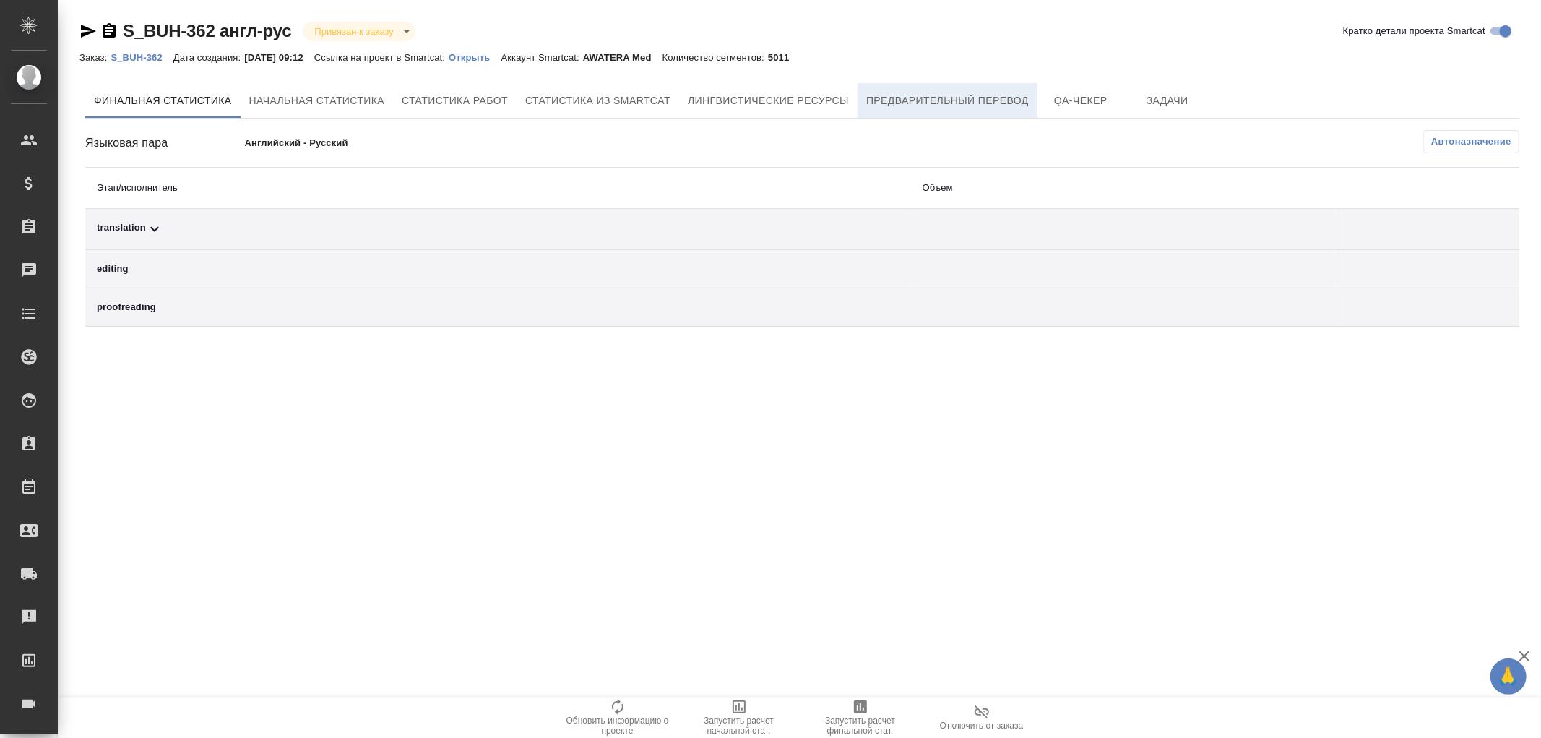
click at [884, 96] on span "Предварительный перевод" at bounding box center [947, 101] width 163 height 18
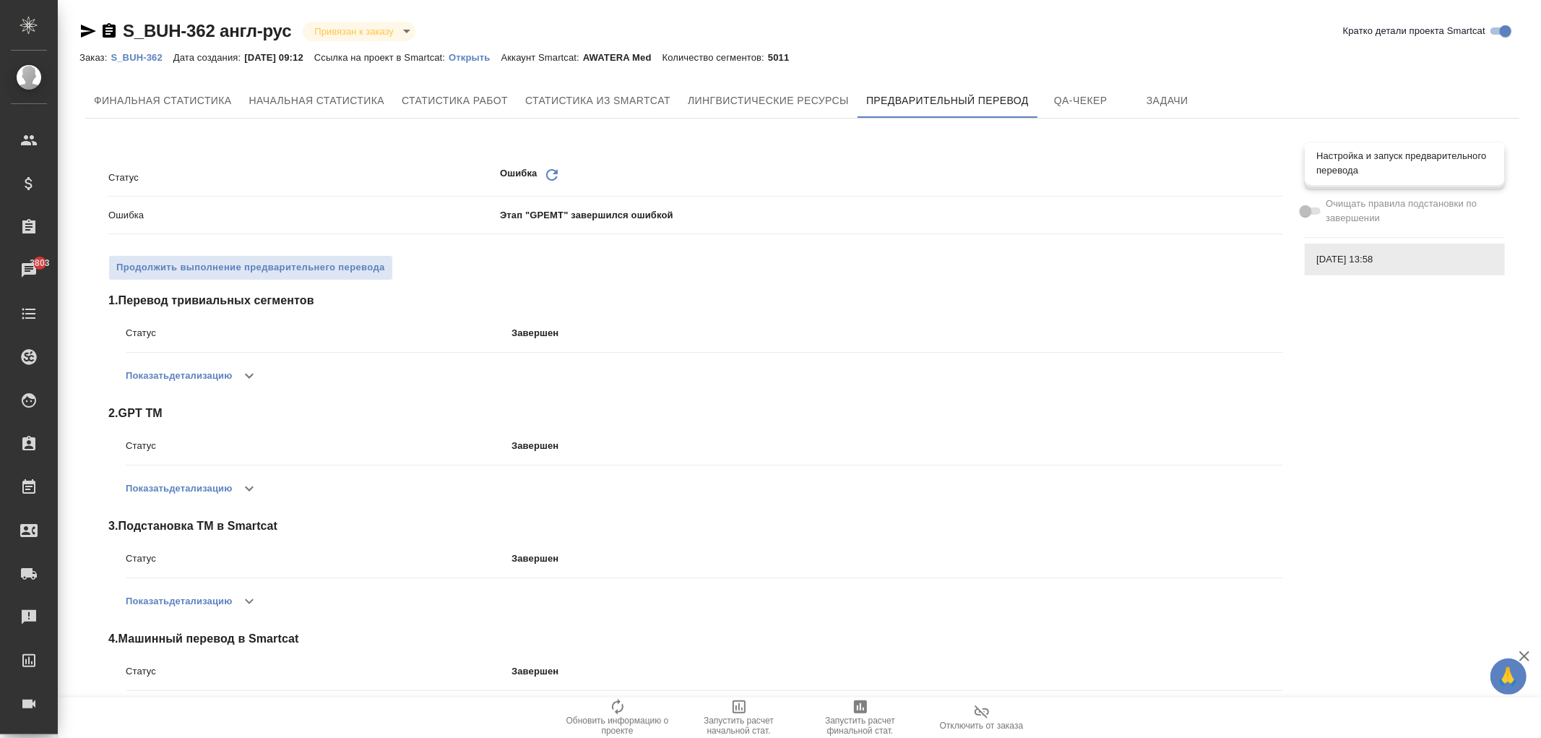
click at [1339, 163] on span "Настройка и запуск предварительного перевода" at bounding box center [1405, 163] width 177 height 29
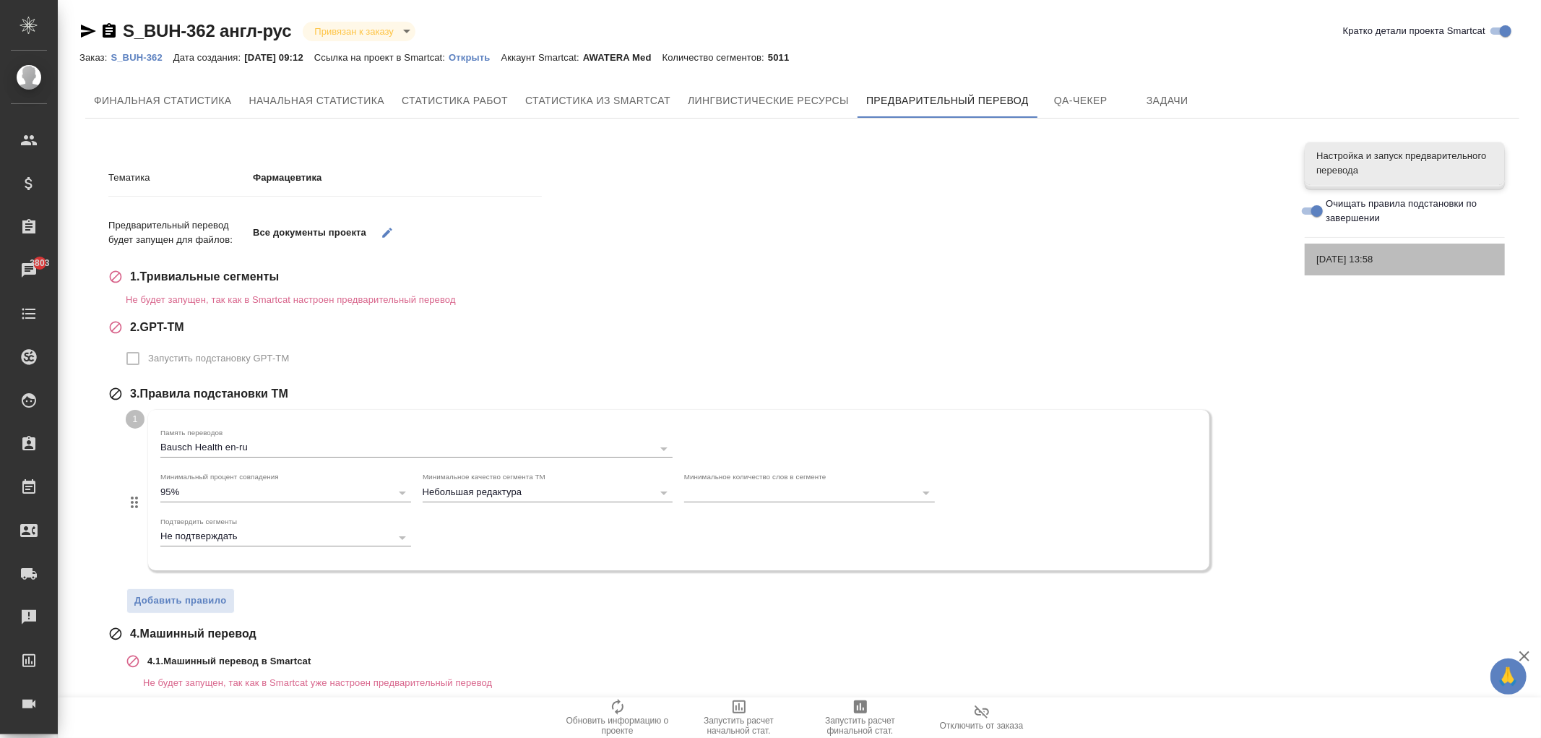
click at [1414, 262] on span "[DATE] 13:58" at bounding box center [1405, 259] width 177 height 14
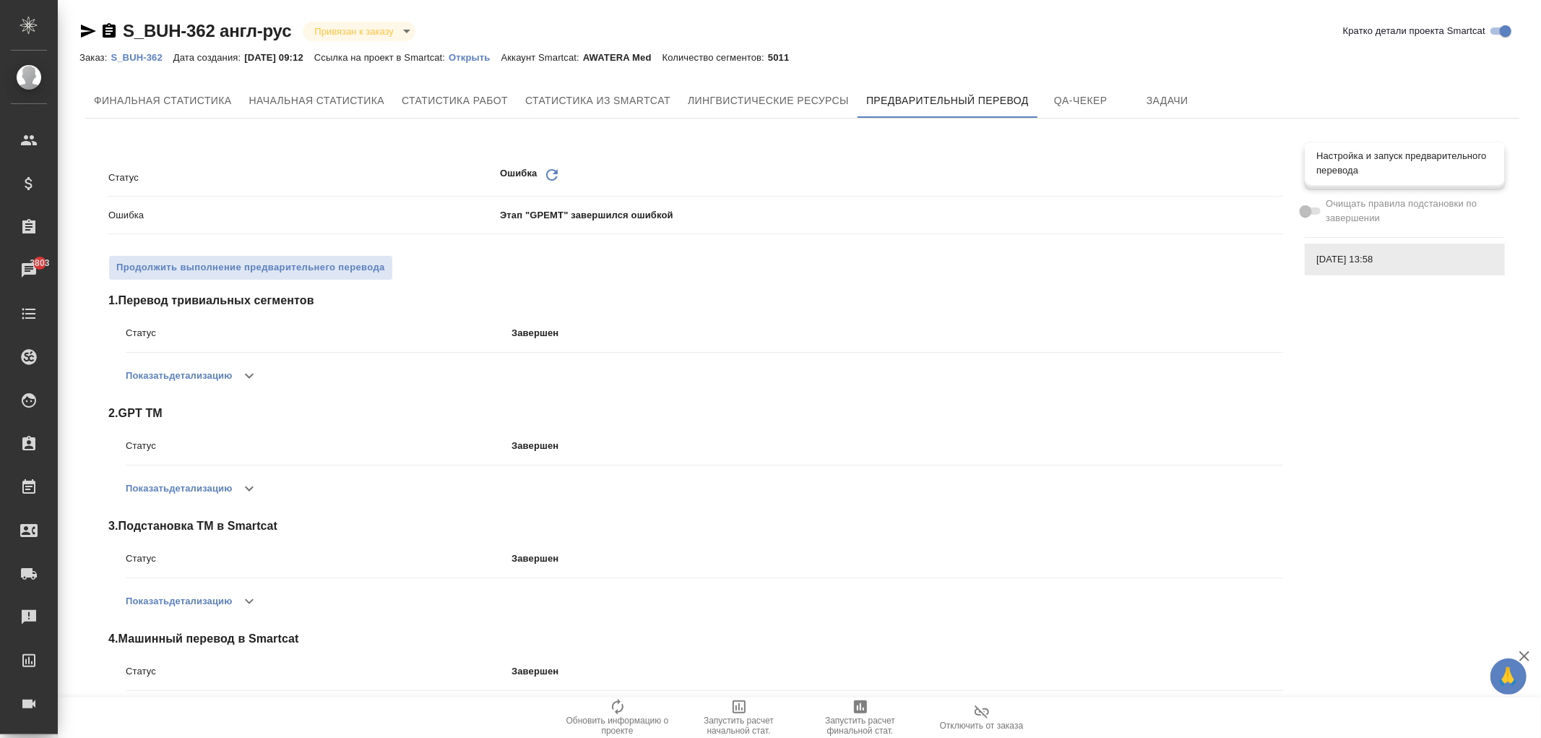
click at [1371, 163] on span "Настройка и запуск предварительного перевода" at bounding box center [1405, 163] width 177 height 29
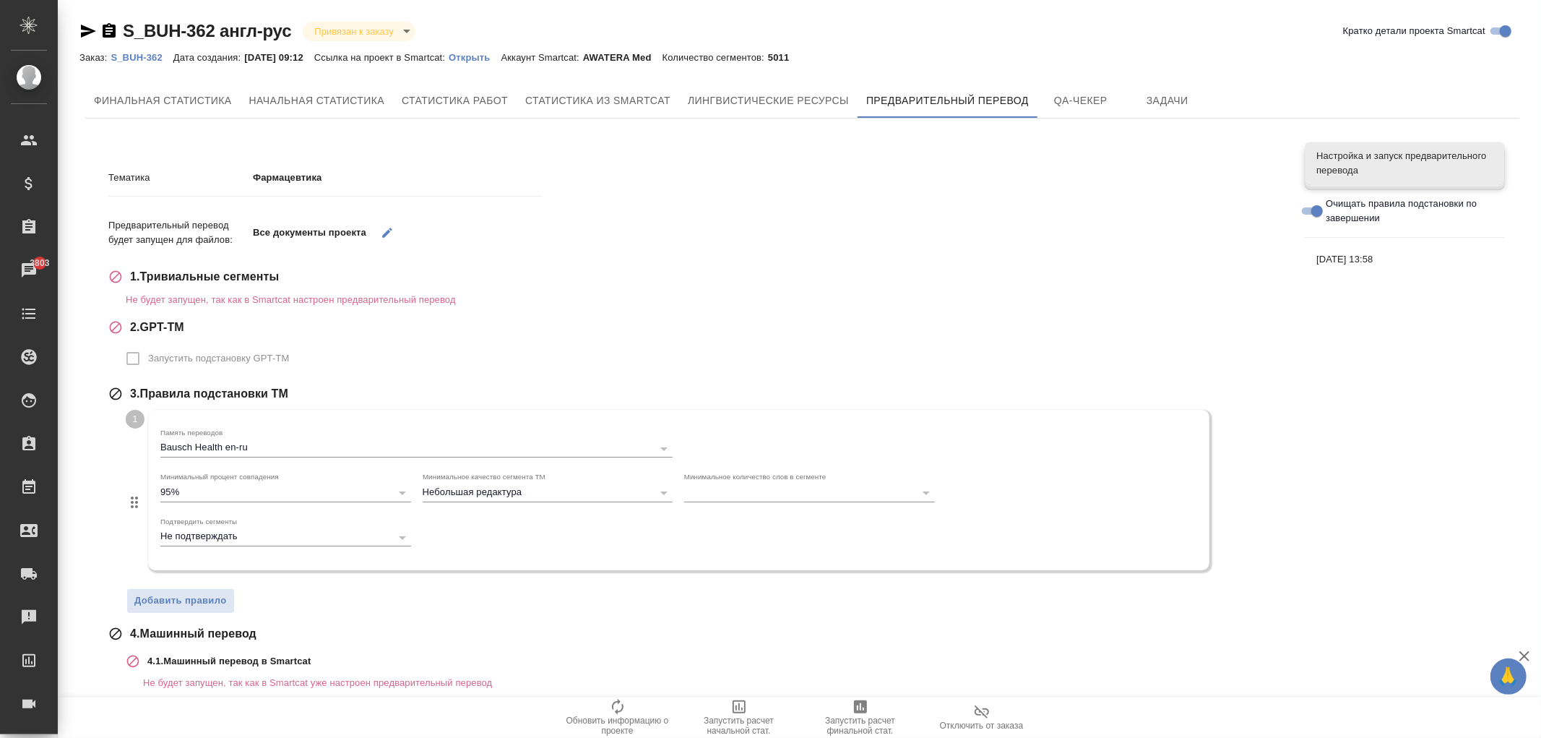
click at [1351, 267] on div "[DATE] 13:58" at bounding box center [1405, 260] width 200 height 32
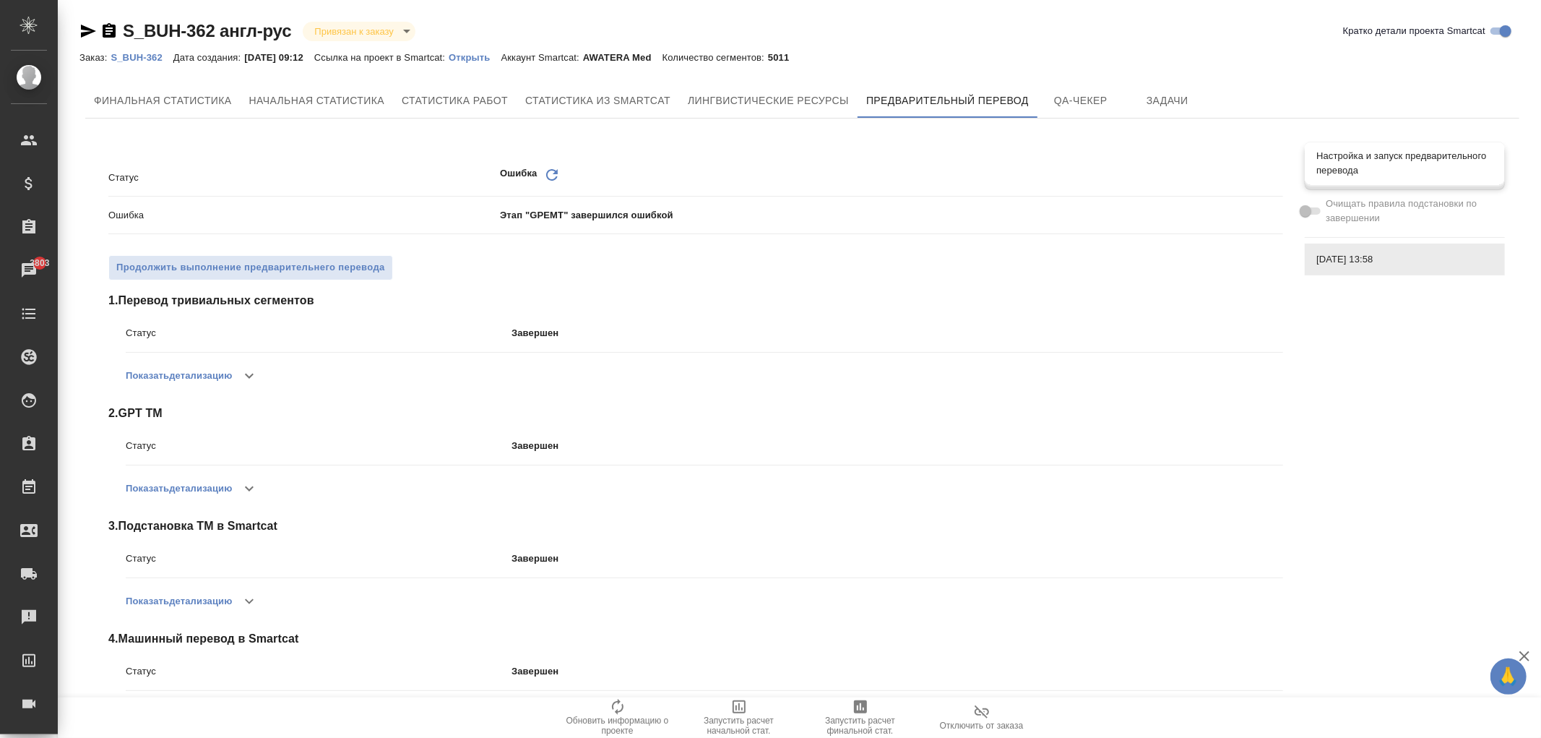
click at [1337, 168] on span "Настройка и запуск предварительного перевода" at bounding box center [1405, 163] width 177 height 29
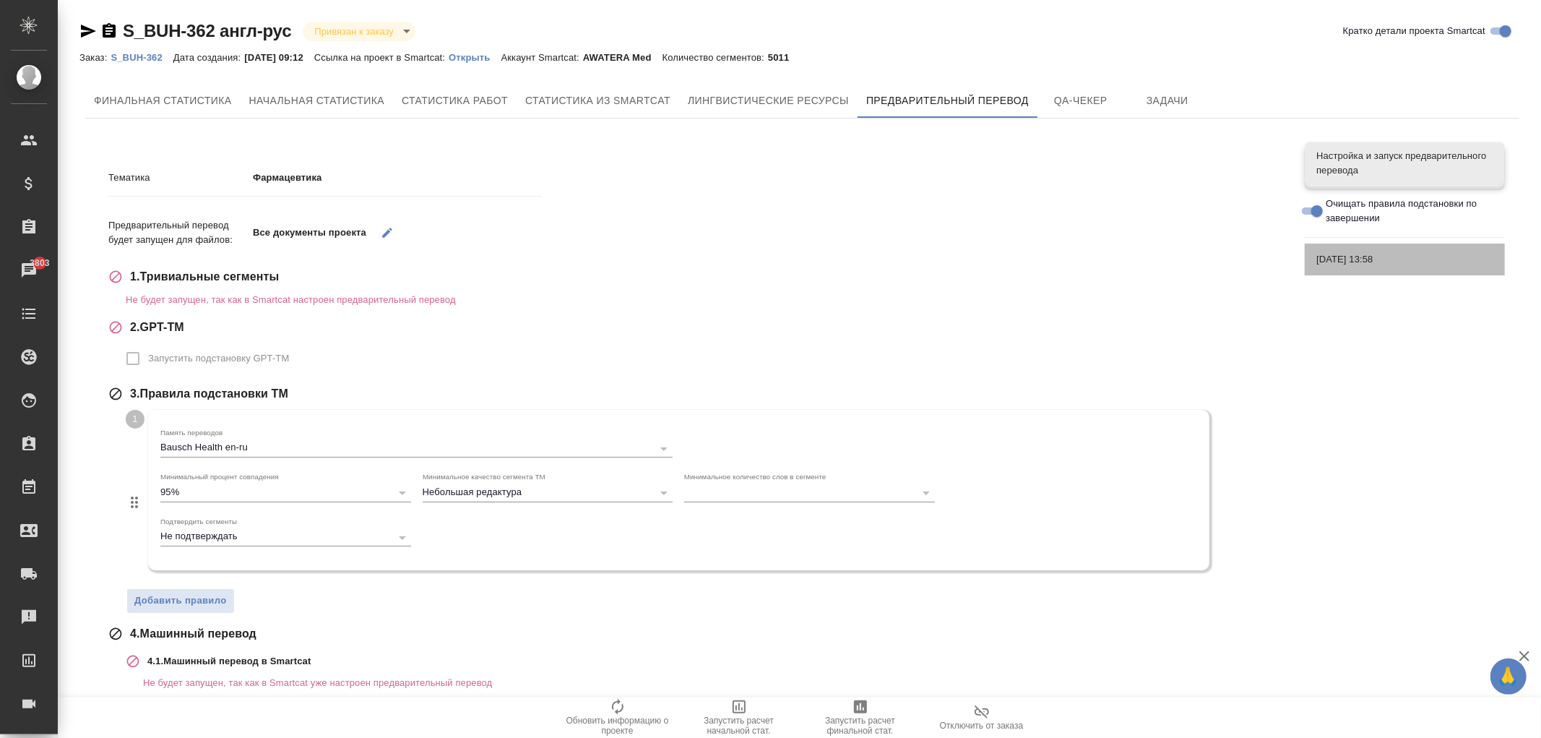
click at [1349, 264] on span "[DATE] 13:58" at bounding box center [1405, 259] width 177 height 14
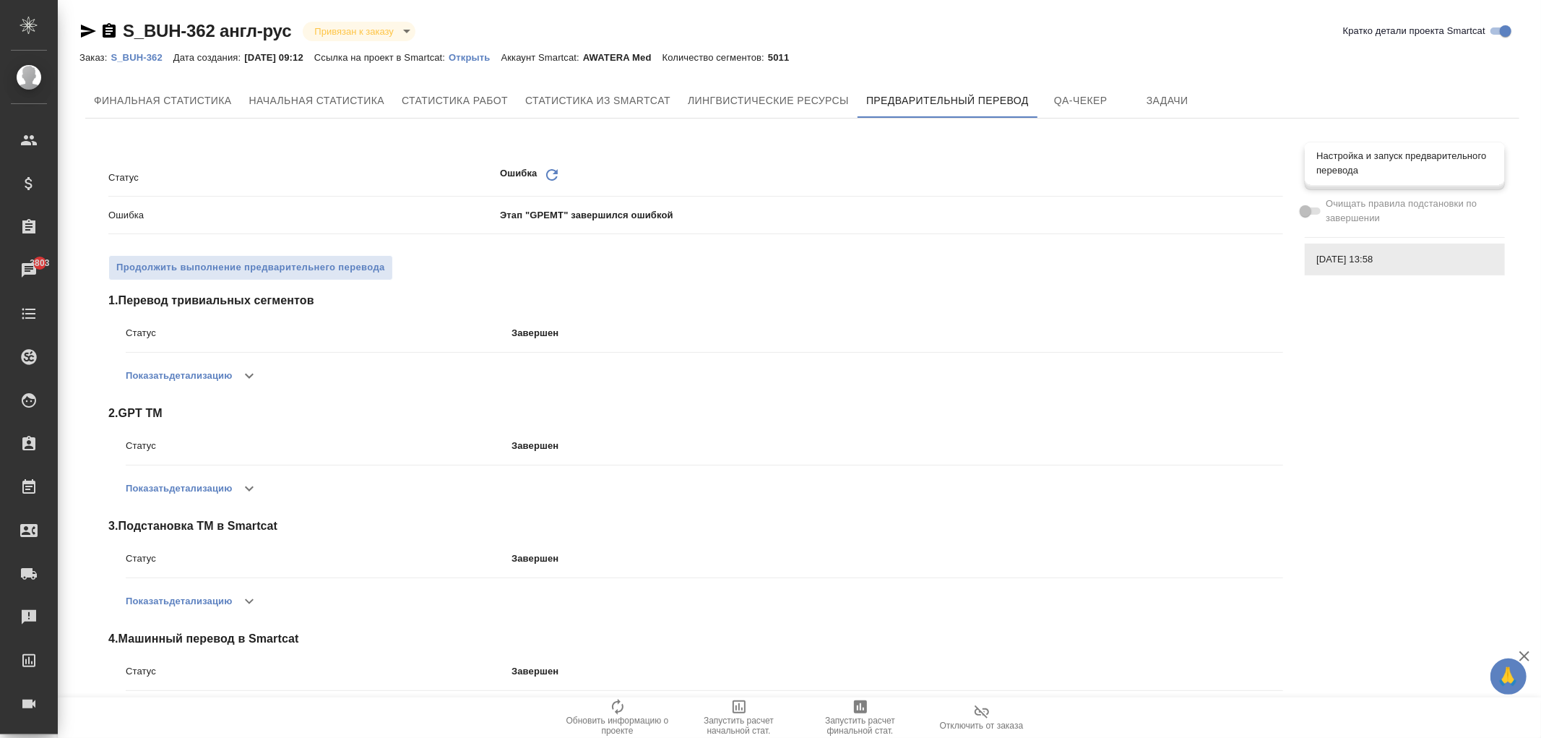
click at [1360, 176] on span "Настройка и запуск предварительного перевода" at bounding box center [1405, 163] width 177 height 29
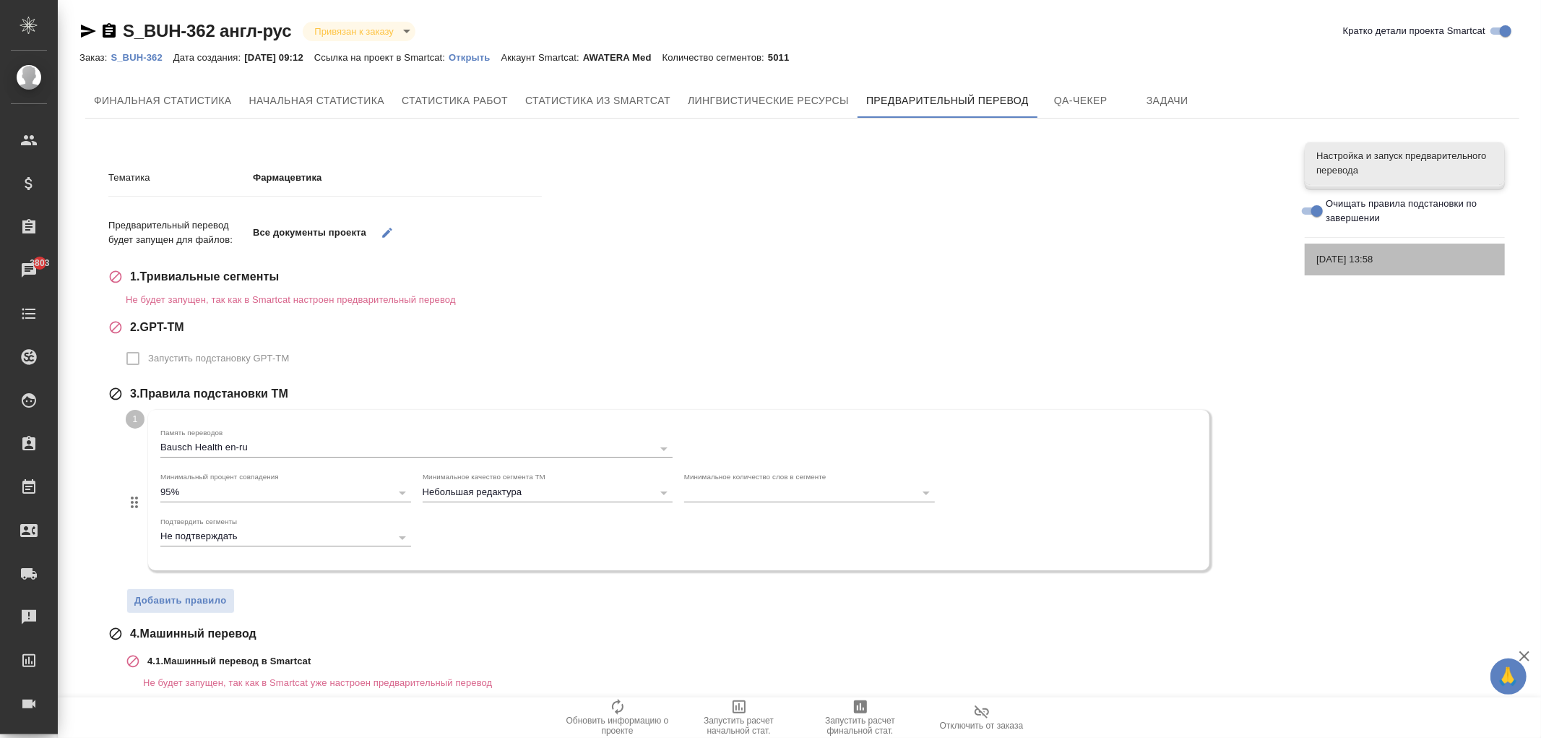
click at [1335, 257] on span "[DATE] 13:58" at bounding box center [1405, 259] width 177 height 14
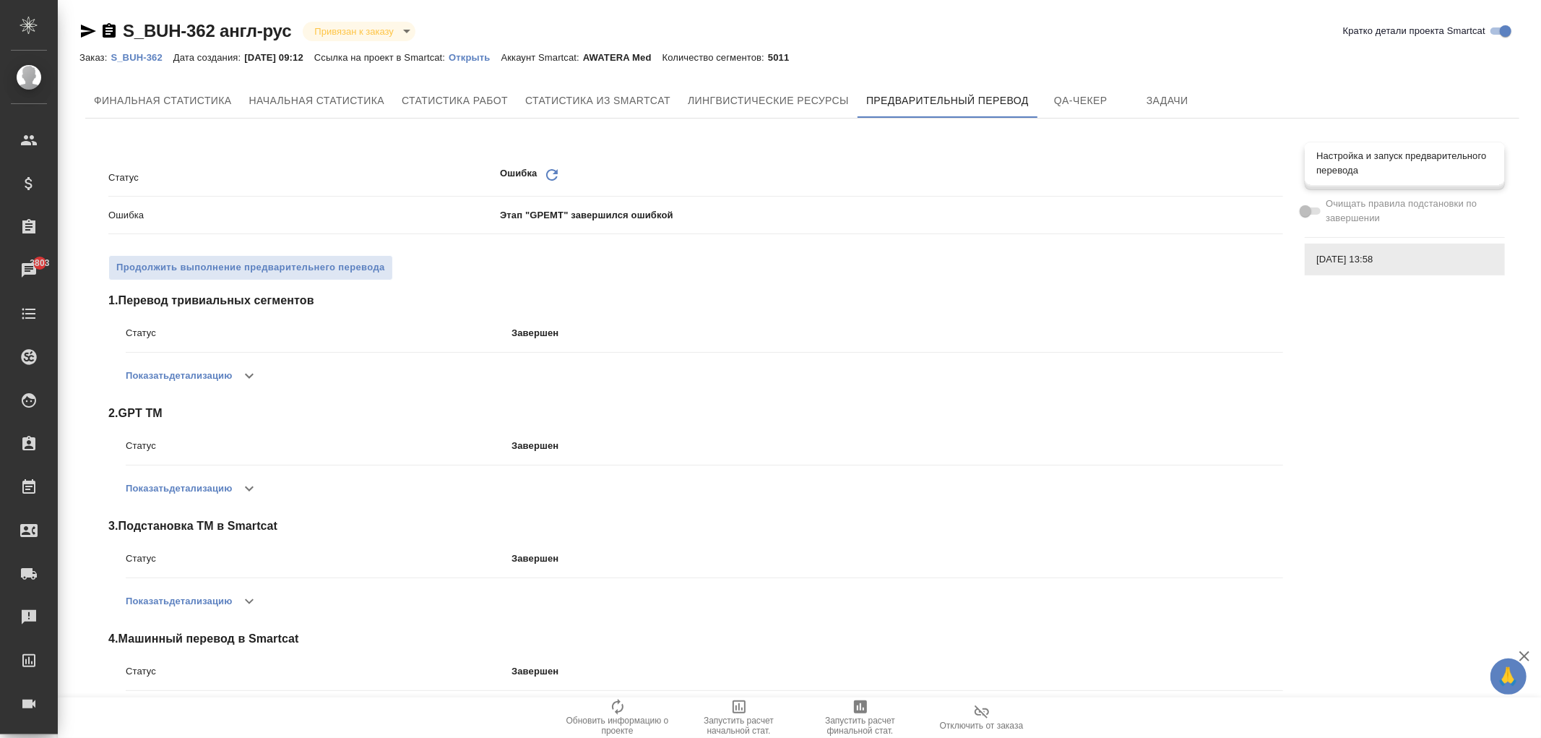
click at [1356, 161] on span "Настройка и запуск предварительного перевода" at bounding box center [1405, 163] width 177 height 29
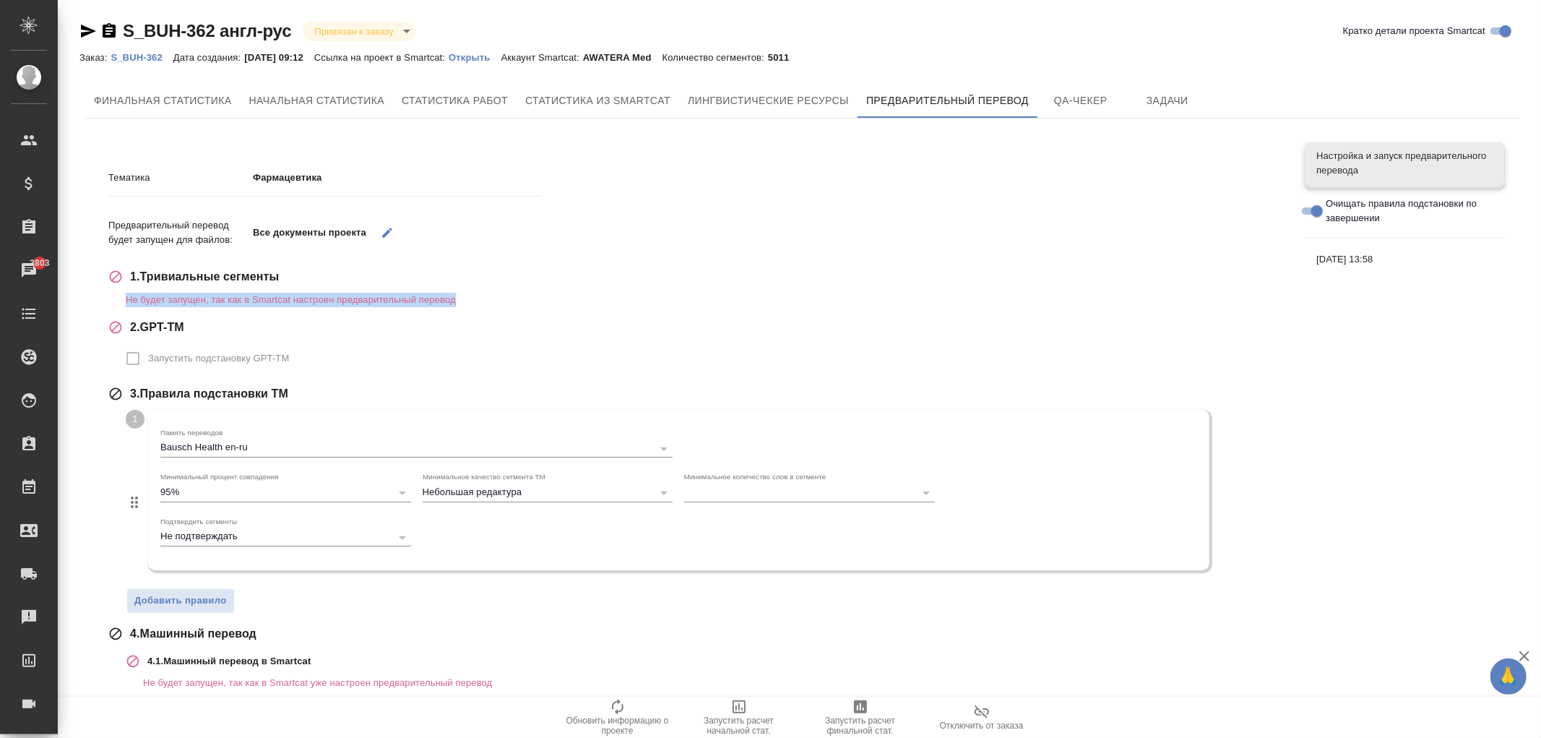
drag, startPoint x: 127, startPoint y: 298, endPoint x: 494, endPoint y: 289, distance: 366.5
click at [494, 289] on div "1 . Тривиальные сегменты Не будет запущен, так как в Smartcat настроен предвари…" at bounding box center [695, 287] width 1175 height 39
click at [493, 293] on p "Не будет запущен, так как в Smartcat настроен предварительный перевод" at bounding box center [705, 300] width 1158 height 14
click at [1347, 256] on span "[DATE] 13:58" at bounding box center [1405, 259] width 177 height 14
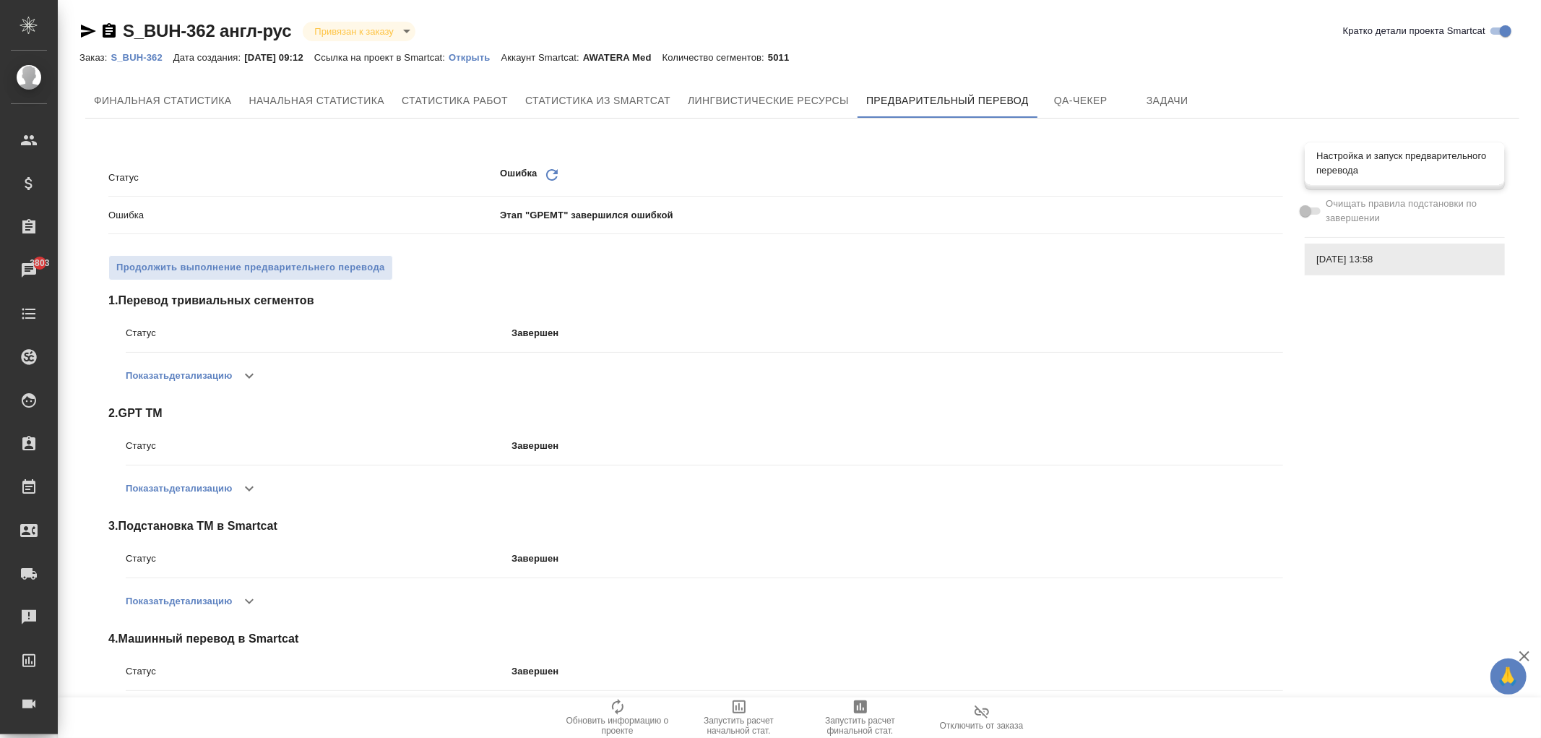
click at [1344, 171] on span "Настройка и запуск предварительного перевода" at bounding box center [1405, 163] width 177 height 29
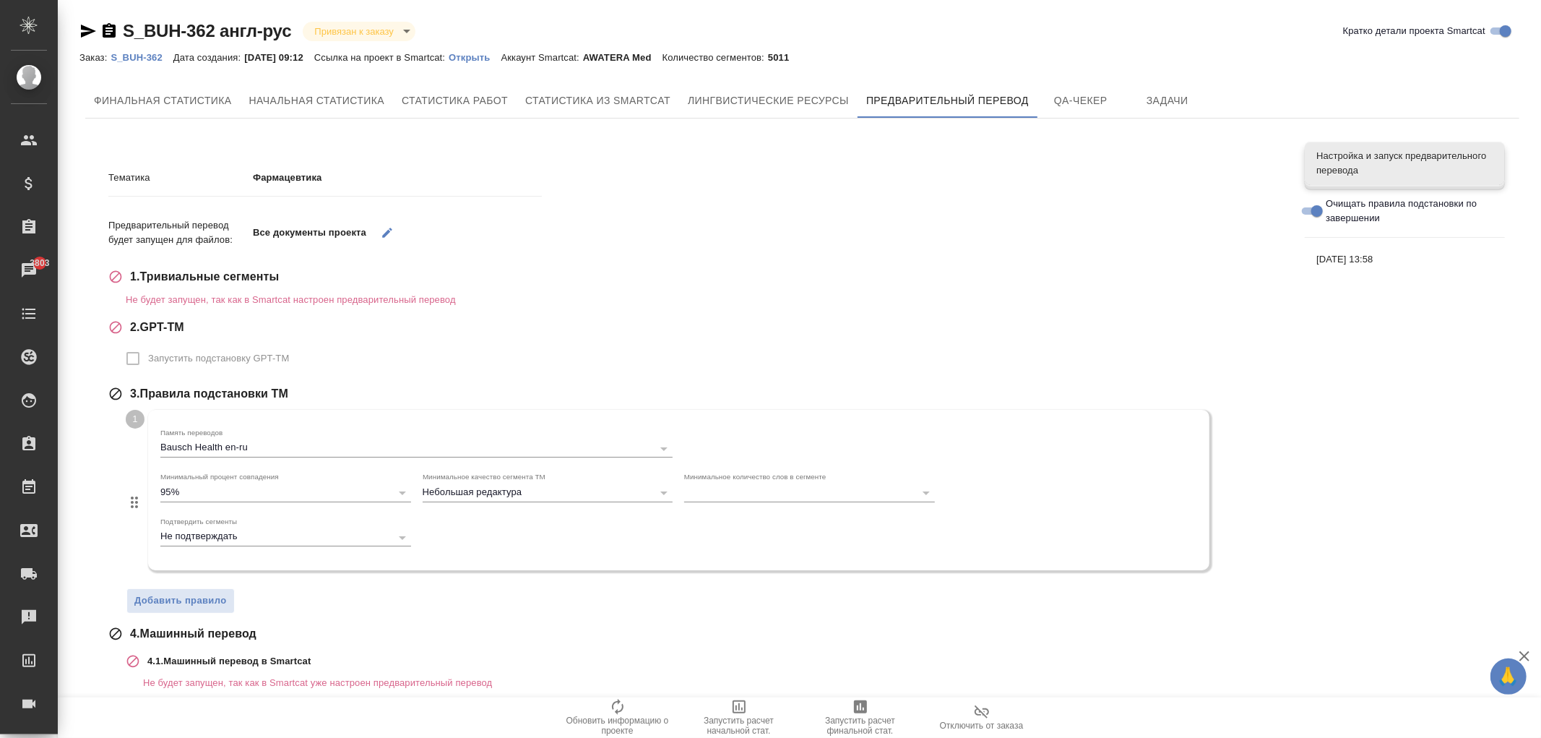
click at [1341, 261] on span "[DATE] 13:58" at bounding box center [1405, 259] width 177 height 14
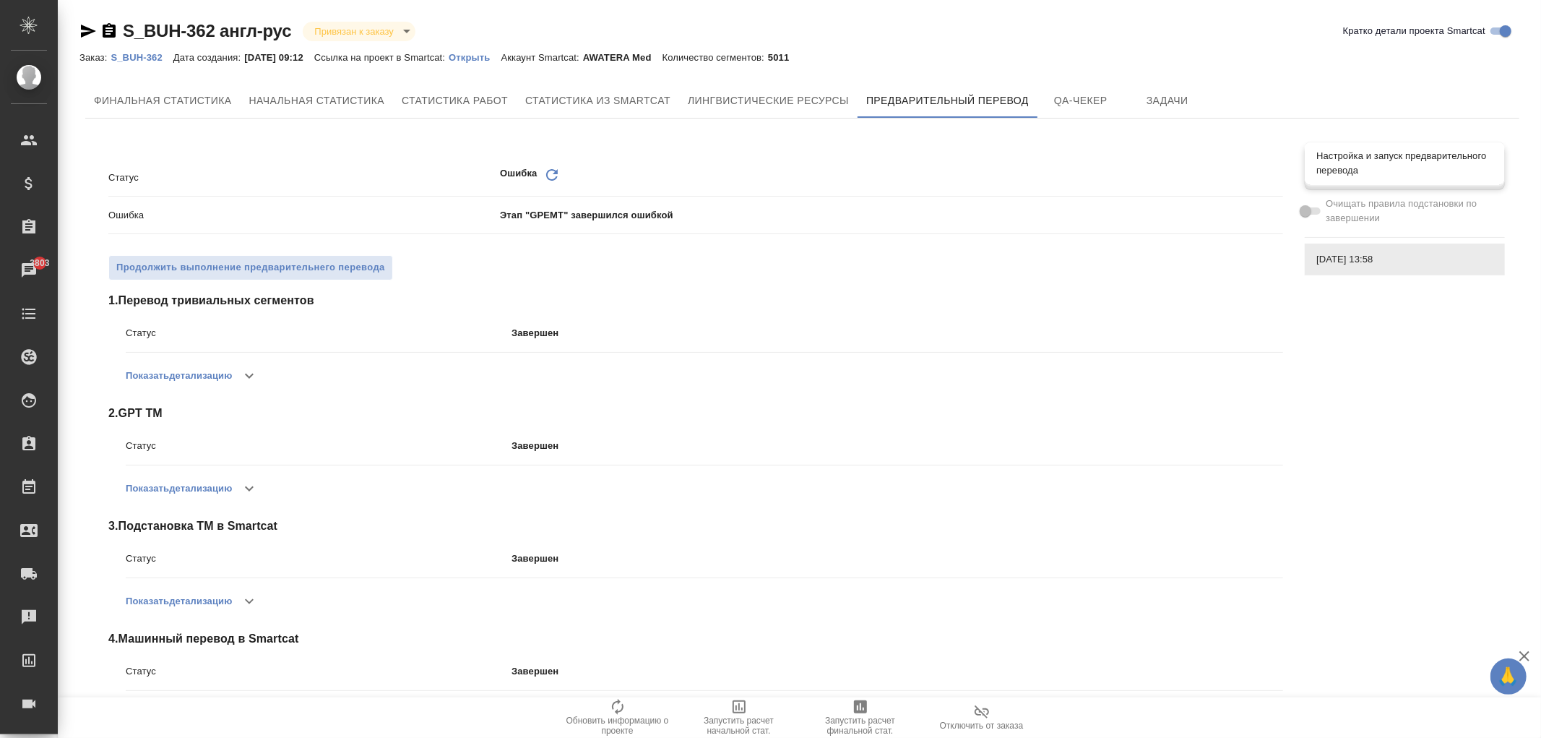
click at [1356, 175] on span "Настройка и запуск предварительного перевода" at bounding box center [1405, 163] width 177 height 29
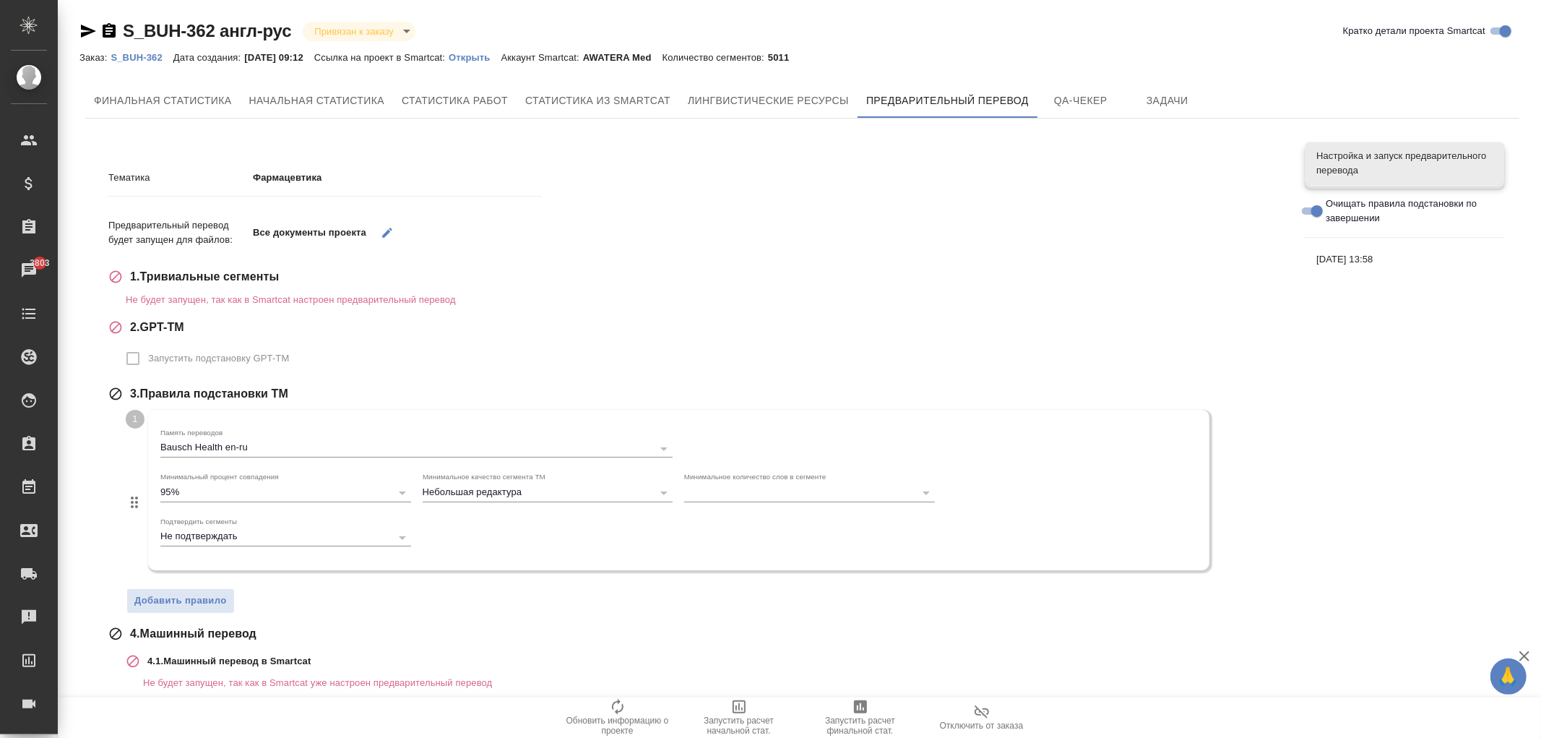
click at [1328, 260] on span "[DATE] 13:58" at bounding box center [1405, 259] width 177 height 14
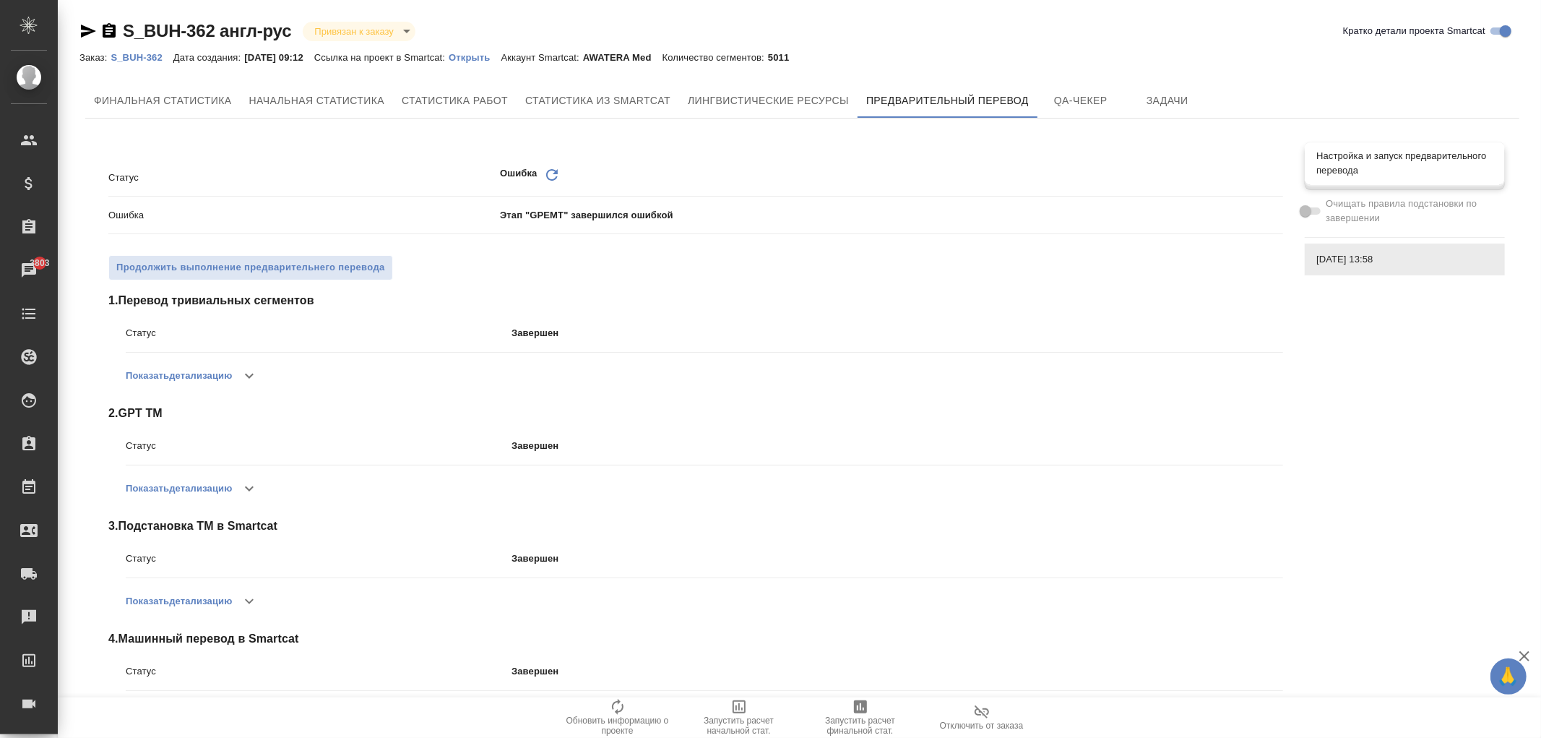
click at [1366, 149] on div "Настройка и запуск предварительного перевода" at bounding box center [1405, 163] width 200 height 43
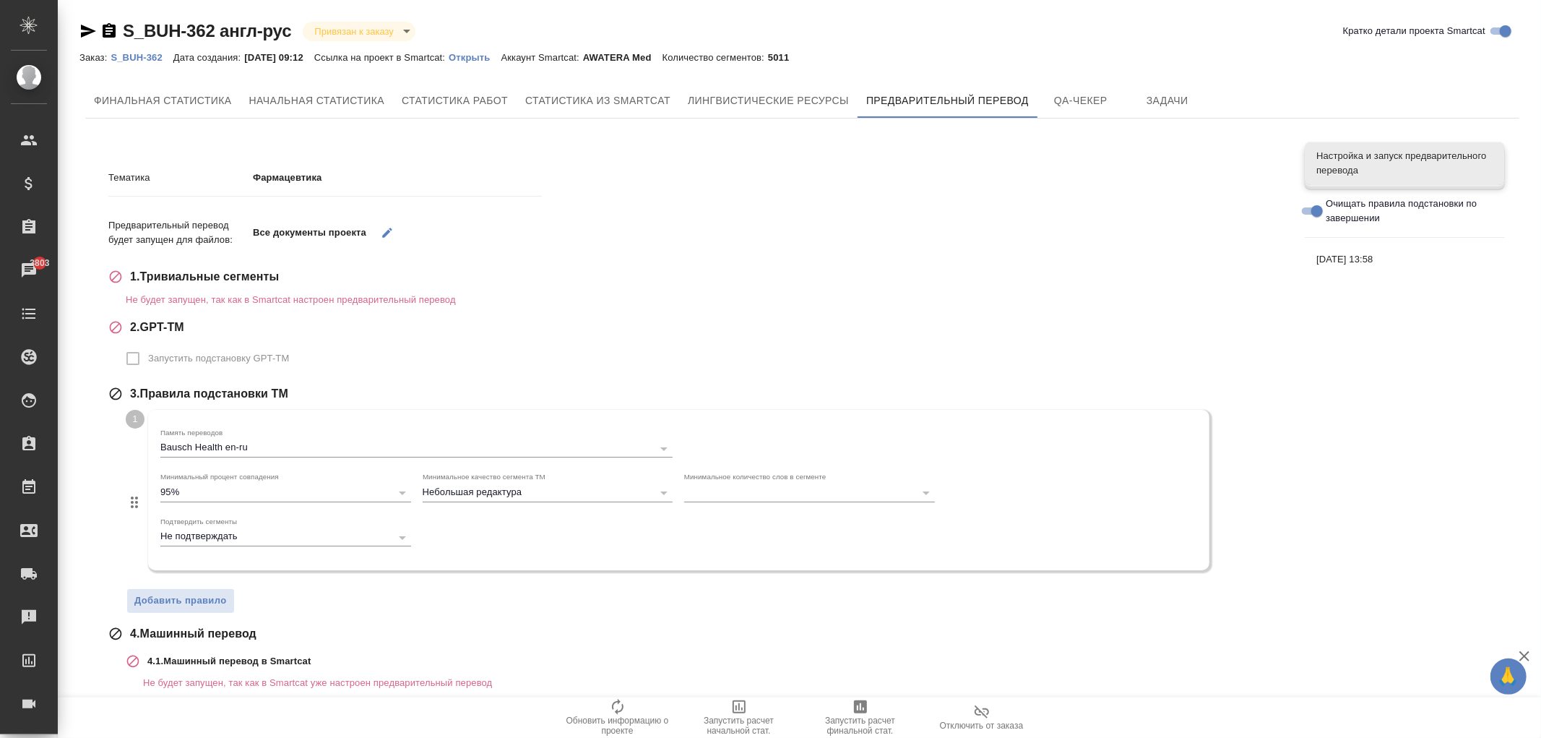
click at [1342, 258] on span "[DATE] 13:58" at bounding box center [1405, 259] width 177 height 14
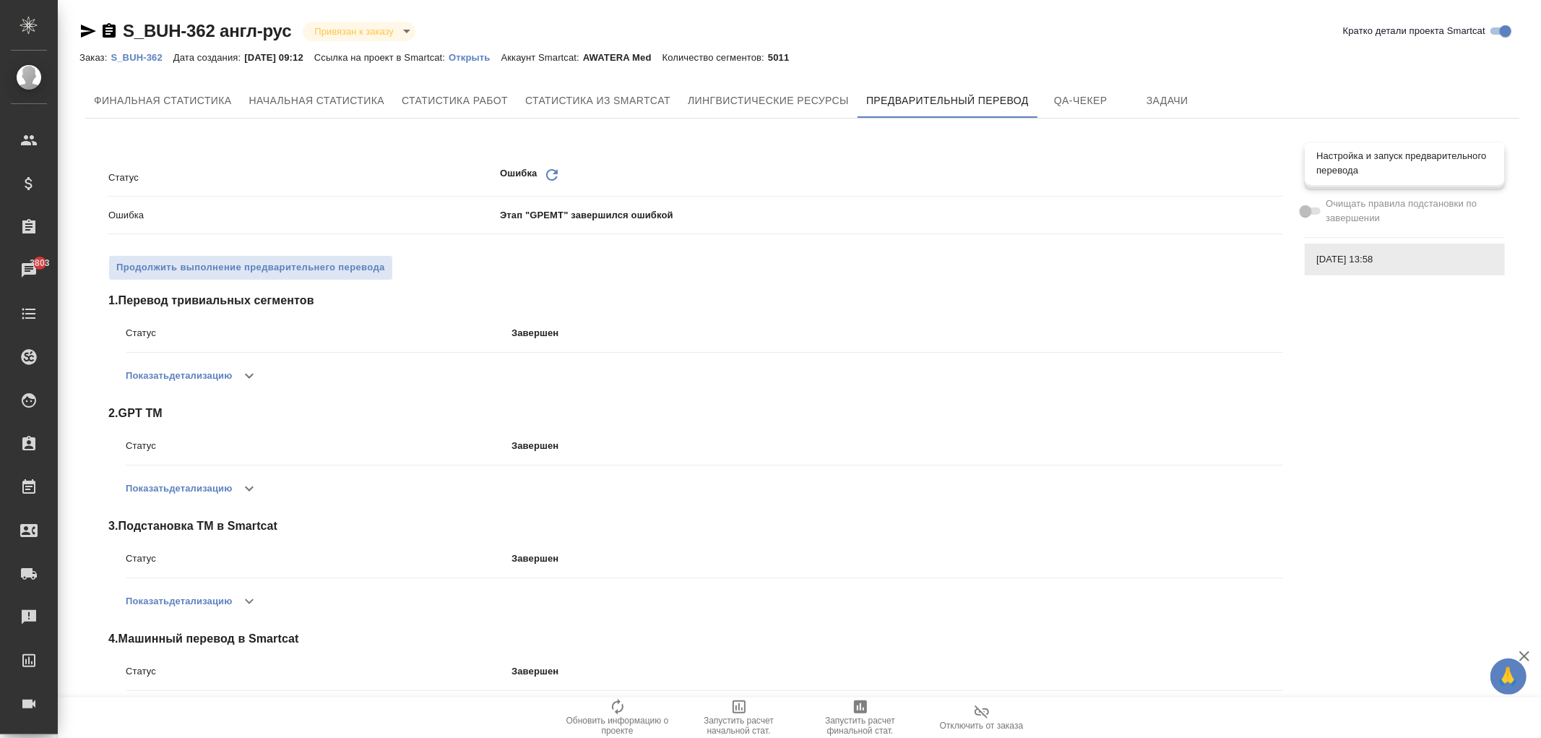
click at [1361, 162] on span "Настройка и запуск предварительного перевода" at bounding box center [1405, 163] width 177 height 29
checkbox input "true"
